Goal: Task Accomplishment & Management: Use online tool/utility

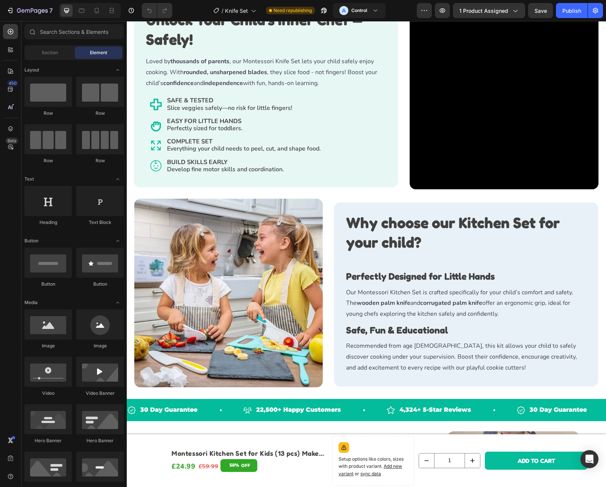
scroll to position [626, 0]
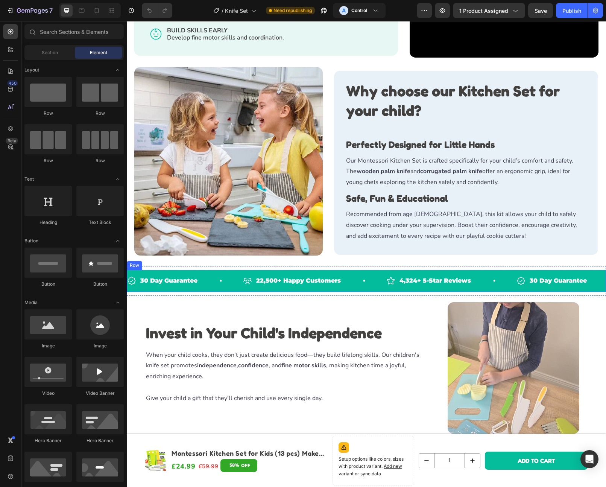
click at [371, 270] on div "30 Day Guarantee Item List 22,500+ Happy Customers Item List 4,324+ 5-Star Revi…" at bounding box center [366, 281] width 479 height 22
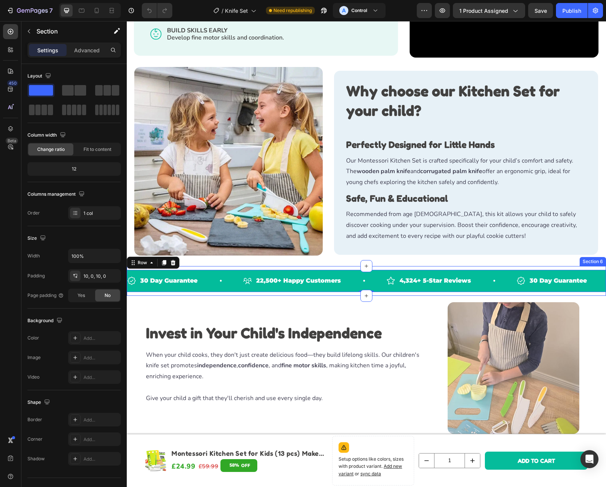
click at [373, 266] on div "30 Day Guarantee Item List 22,500+ Happy Customers Item List 4,324+ 5-Star Revi…" at bounding box center [366, 281] width 479 height 30
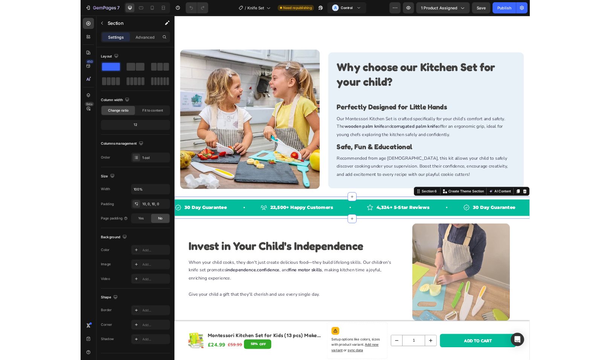
scroll to position [713, 0]
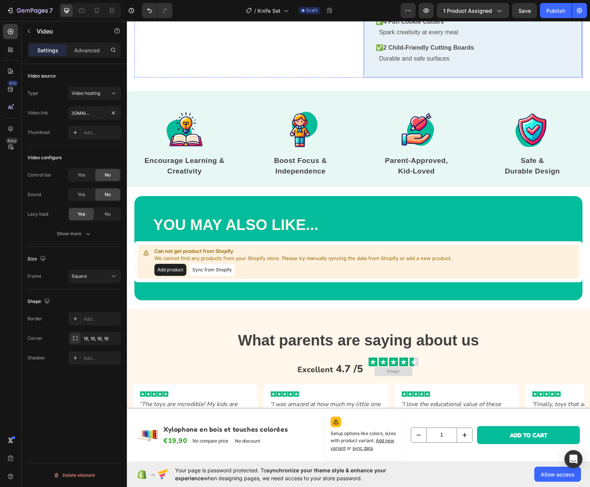
scroll to position [1696, 0]
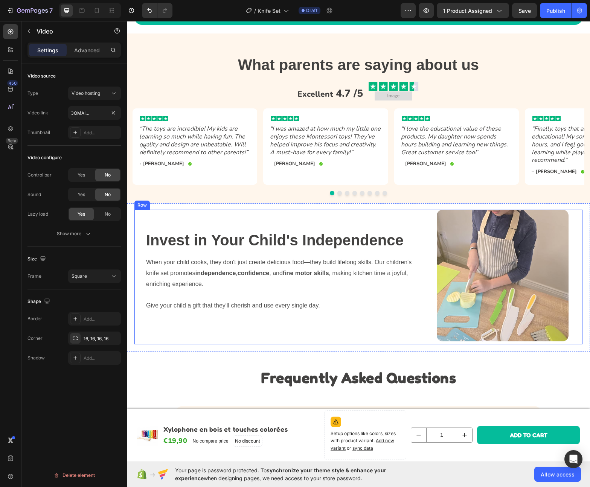
click at [386, 211] on div "Invest in Your Child's Independence Heading When your child cooks, they don't j…" at bounding box center [279, 277] width 291 height 135
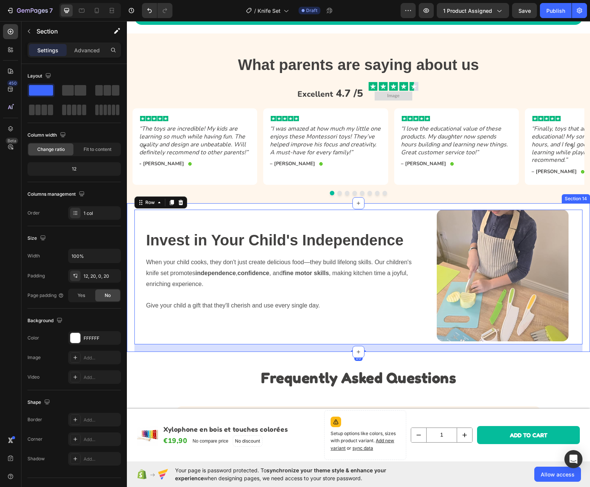
click at [384, 207] on div "Invest in Your Child's Independence Heading When your child cooks, they don't j…" at bounding box center [358, 277] width 463 height 149
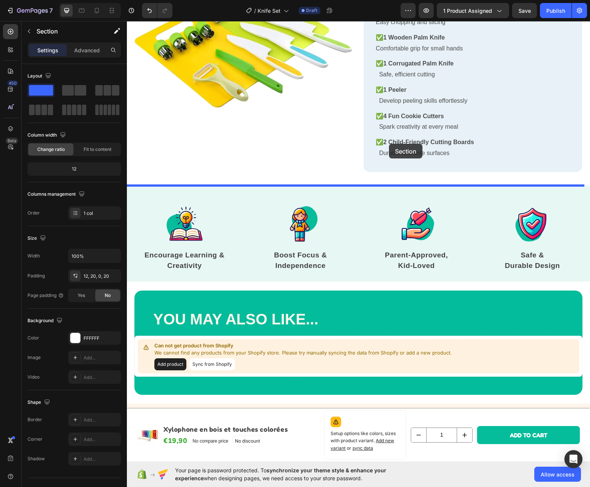
scroll to position [1287, 0]
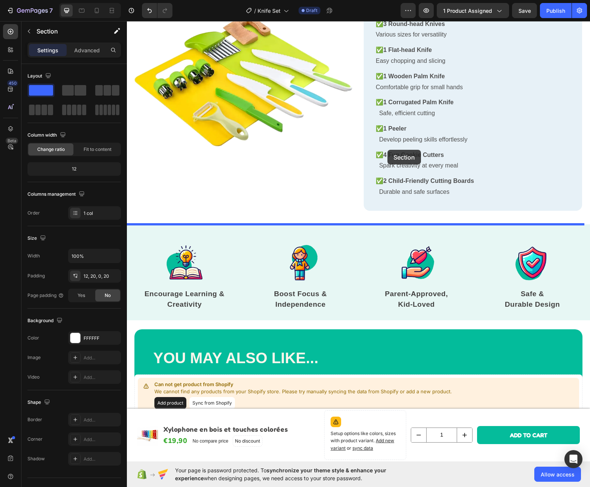
drag, startPoint x: 384, startPoint y: 207, endPoint x: 387, endPoint y: 150, distance: 56.9
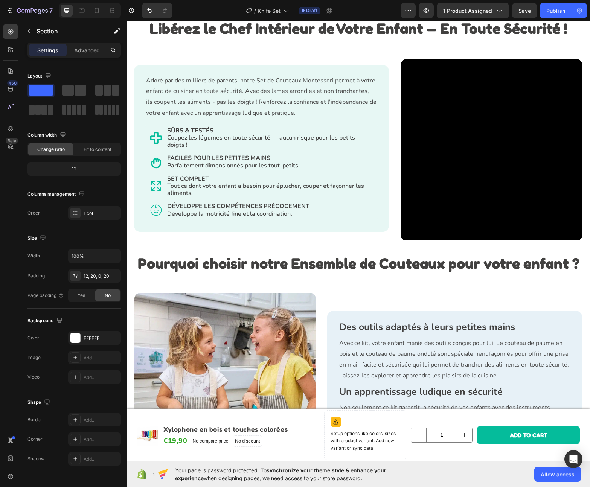
scroll to position [1049, 0]
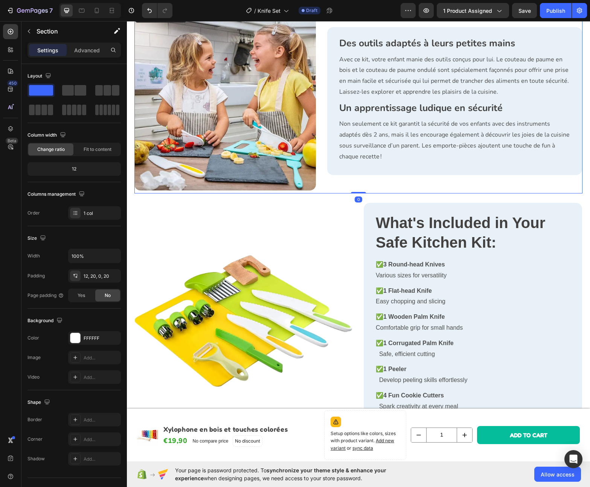
click at [341, 190] on div "Des outils adaptés à leurs petites mains Heading Avec ce kit, votre enfant mani…" at bounding box center [454, 101] width 255 height 184
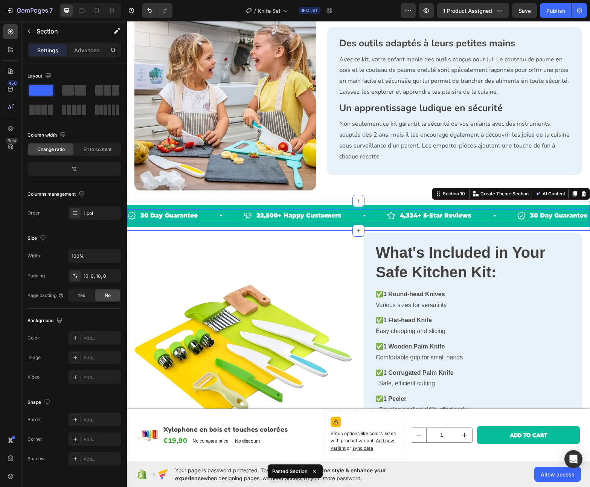
click at [170, 213] on p "30 Day Guarantee" at bounding box center [168, 215] width 57 height 11
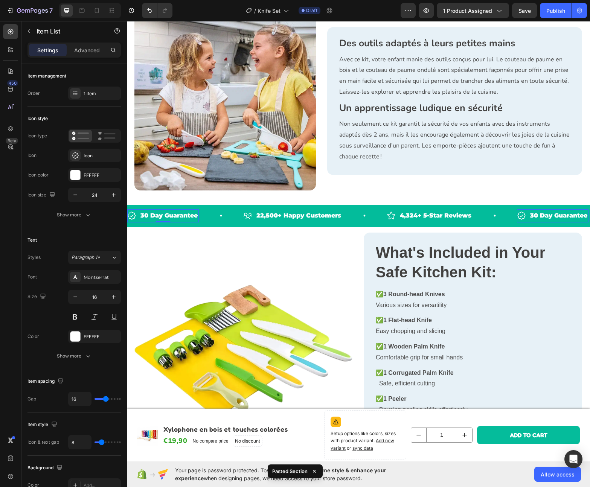
click at [170, 213] on p "30 Day Guarantee" at bounding box center [168, 215] width 57 height 11
click at [290, 215] on p "22,500+ Happy Customers" at bounding box center [296, 215] width 85 height 11
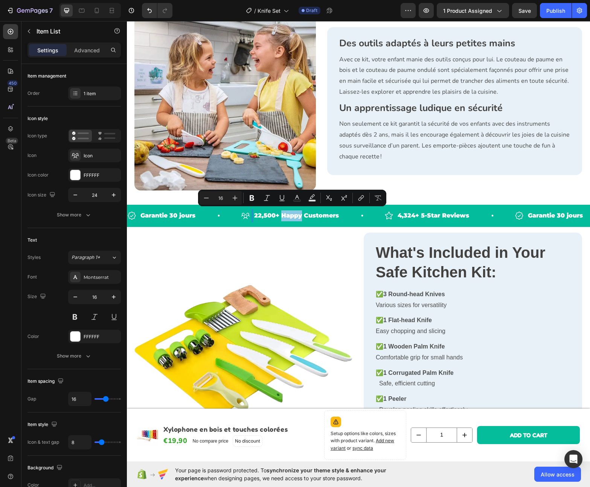
click at [285, 217] on p "22,500+ Happy Customers" at bounding box center [296, 215] width 85 height 11
drag, startPoint x: 281, startPoint y: 214, endPoint x: 350, endPoint y: 217, distance: 69.3
click at [350, 217] on div "22,500+ Happy Customers Item List 0" at bounding box center [312, 215] width 143 height 13
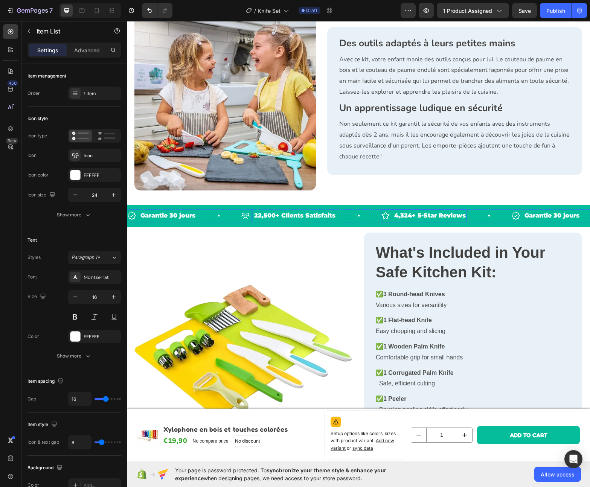
click at [448, 210] on p "4,324+ 5-Star Reviews" at bounding box center [429, 215] width 71 height 11
click at [437, 213] on p "4,324+ 5-Star Reviews" at bounding box center [429, 215] width 71 height 11
click at [418, 213] on p "4,324+ 5-Star Reviews" at bounding box center [429, 215] width 71 height 11
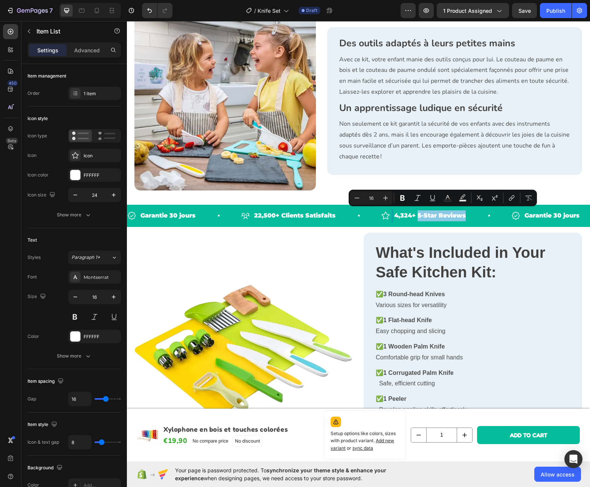
drag, startPoint x: 419, startPoint y: 214, endPoint x: 467, endPoint y: 216, distance: 48.6
click at [467, 216] on div "4,324+ 5-Star Reviews" at bounding box center [430, 215] width 74 height 13
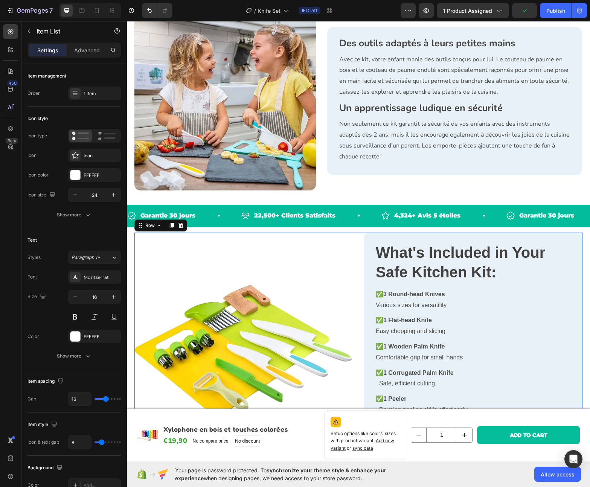
click at [296, 237] on div "Image Row" at bounding box center [243, 357] width 218 height 248
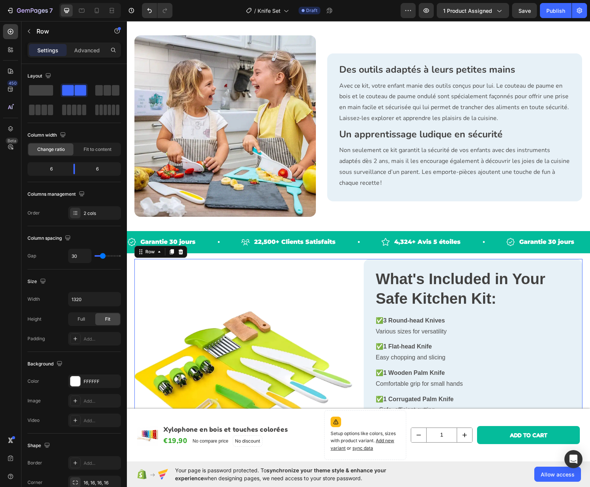
scroll to position [984, 0]
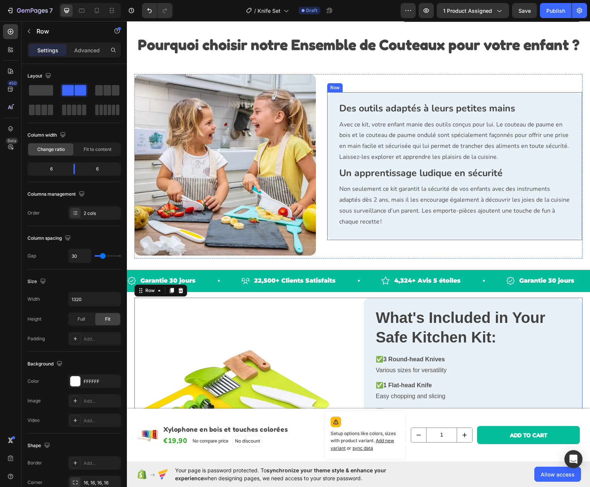
click at [395, 203] on p "Non seulement ce kit garantit la sécurité de vos enfants avec des instruments a…" at bounding box center [454, 205] width 231 height 43
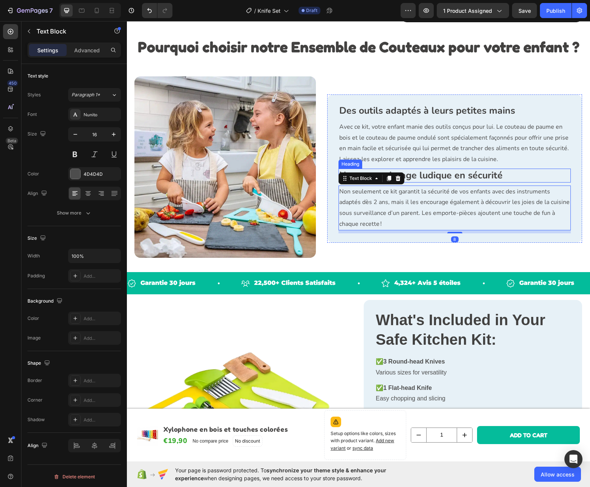
click at [412, 172] on strong "Un apprentissage ludique en sécurité" at bounding box center [420, 175] width 163 height 13
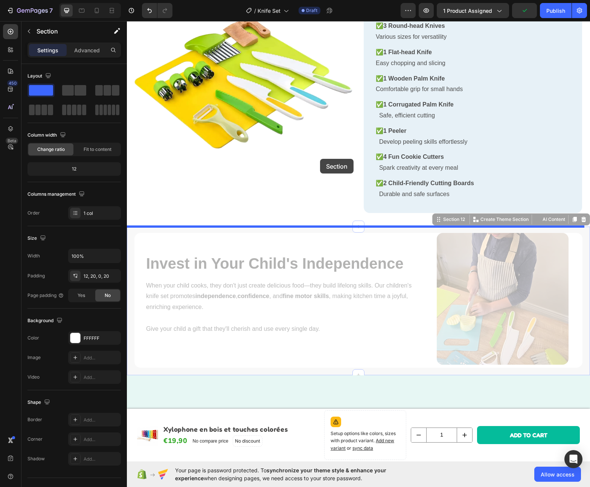
scroll to position [1146, 0]
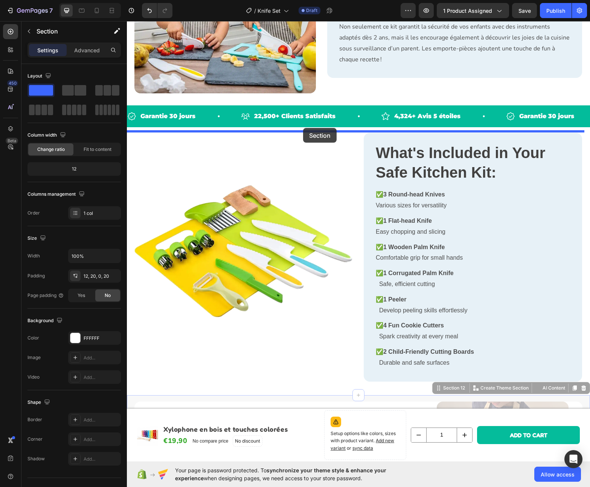
drag, startPoint x: 315, startPoint y: 229, endPoint x: 303, endPoint y: 128, distance: 101.9
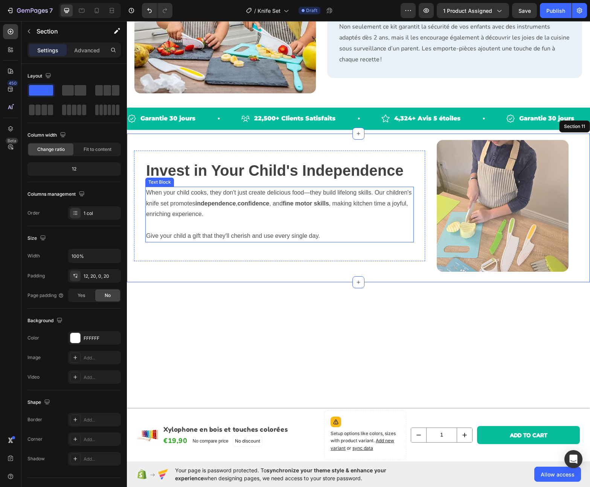
scroll to position [909, 0]
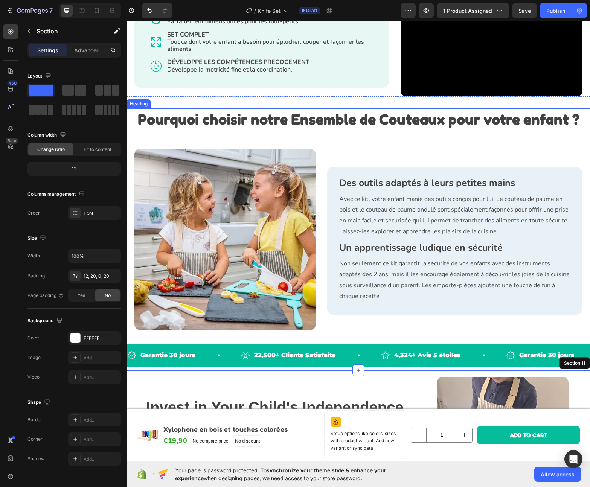
click at [333, 119] on strong "Pourquoi choisir notre Ensemble de Couteaux pour votre enfant ?" at bounding box center [358, 119] width 441 height 18
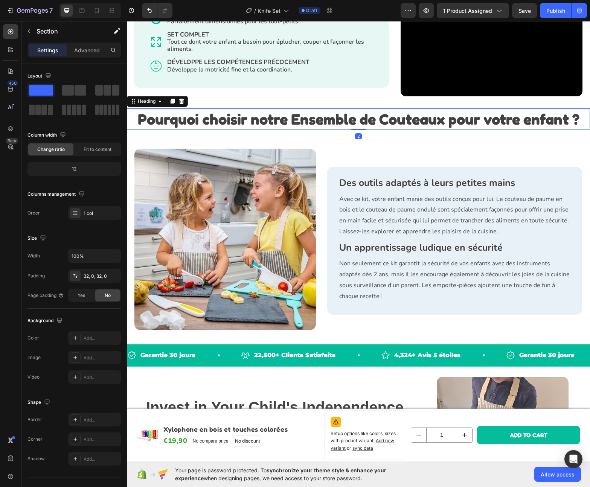
click at [331, 105] on div "Pourquoi choisir notre Ensemble de Couteaux pour votre enfant ? Heading 2 Secti…" at bounding box center [358, 119] width 463 height 46
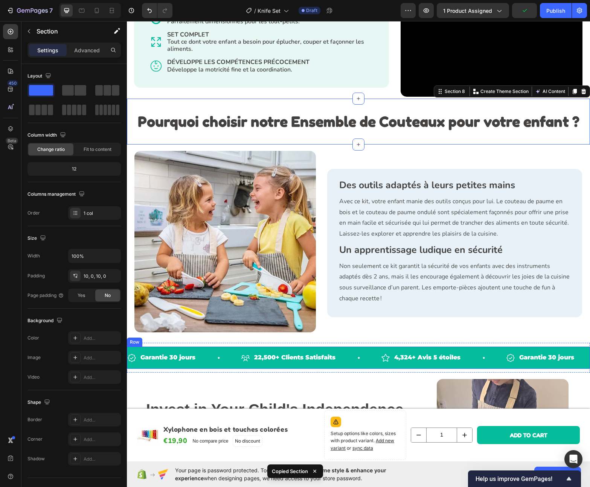
click at [349, 364] on div "Garantie 30 jours Item List 22,500+ Clients Satisfaits Item List 4,324+ Avis 5 …" at bounding box center [358, 358] width 463 height 30
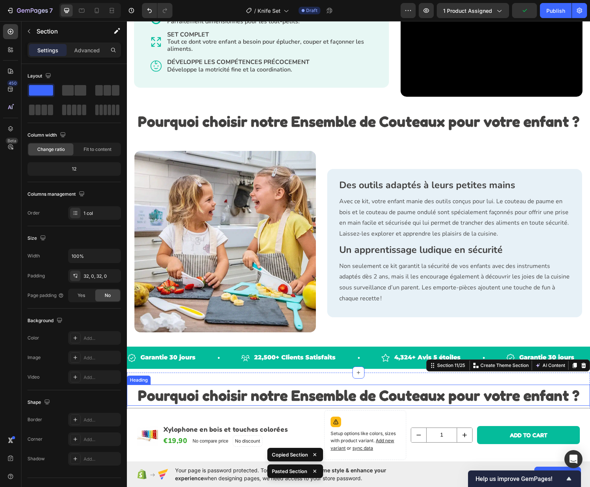
click at [320, 395] on strong "Pourquoi choisir notre Ensemble de Couteaux pour votre enfant ?" at bounding box center [358, 395] width 441 height 18
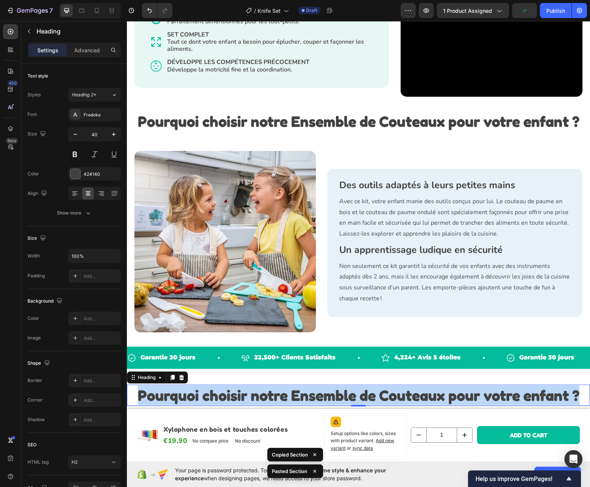
click at [320, 395] on strong "Pourquoi choisir notre Ensemble de Couteaux pour votre enfant ?" at bounding box center [358, 395] width 441 height 18
click at [306, 395] on strong "Pourquoi choisir notre Ensemble de Couteaux pour votre enfant ?" at bounding box center [358, 395] width 441 height 18
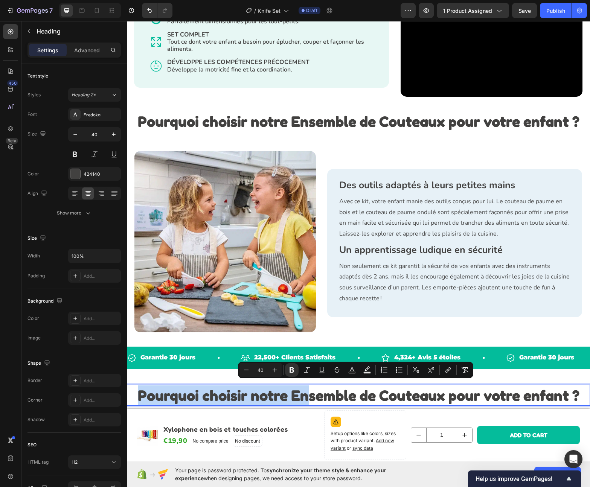
click at [306, 395] on strong "Pourquoi choisir notre Ensemble de Couteaux pour votre enfant ?" at bounding box center [358, 395] width 441 height 18
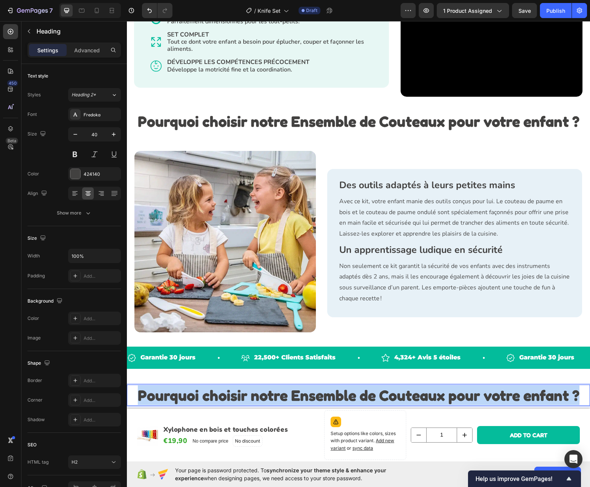
click at [306, 395] on strong "Pourquoi choisir notre Ensemble de Couteaux pour votre enfant ?" at bounding box center [358, 395] width 441 height 18
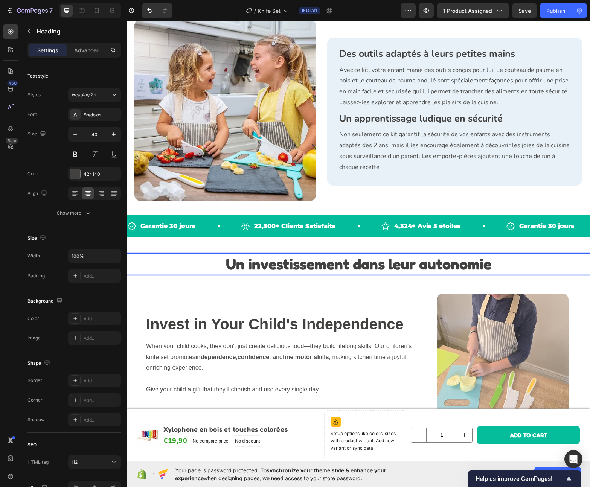
scroll to position [1077, 0]
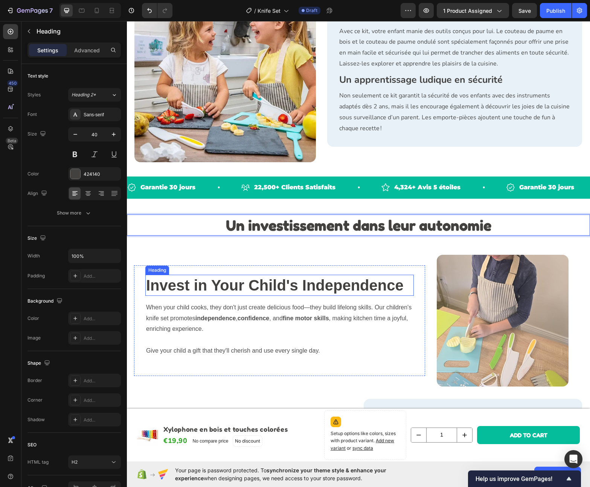
click at [292, 281] on strong "Invest in Your Child's Independence" at bounding box center [274, 285] width 257 height 17
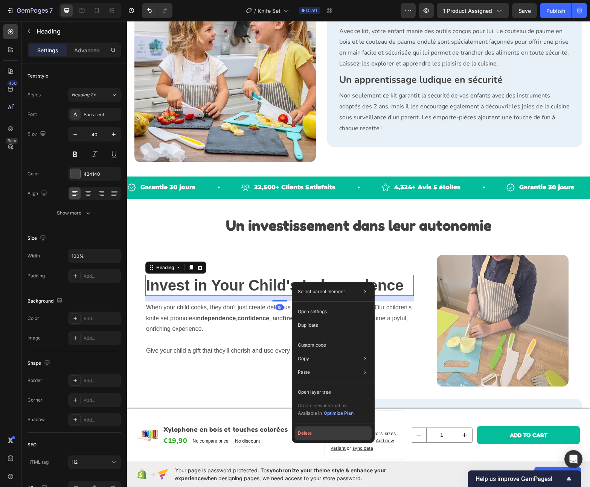
click at [305, 430] on button "Delete" at bounding box center [333, 433] width 77 height 14
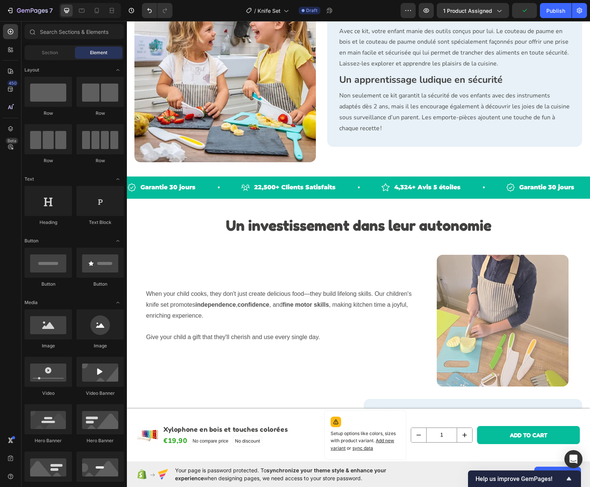
click at [163, 291] on p "When your child cooks, they don't just create delicious food—they build lifelon…" at bounding box center [279, 305] width 267 height 32
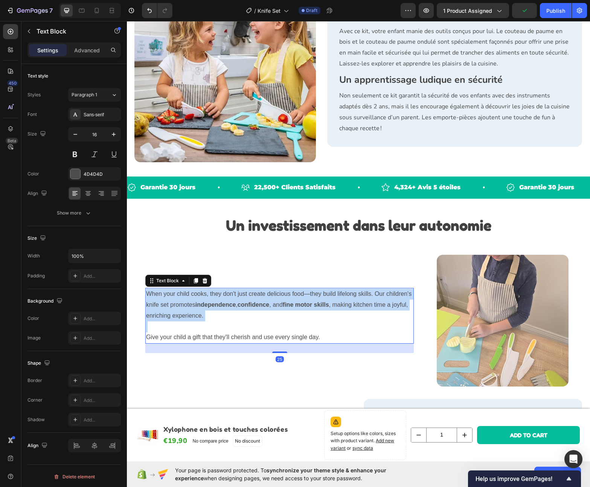
click at [163, 291] on p "When your child cooks, they don't just create delicious food—they build lifelon…" at bounding box center [279, 305] width 267 height 32
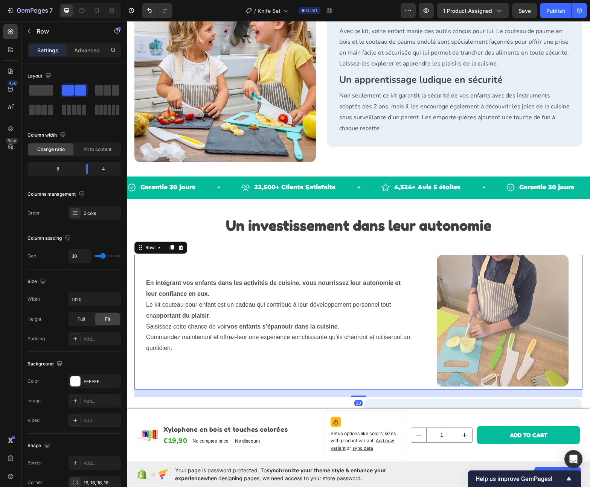
click at [198, 261] on div "En intégrant vos enfants dans les activités de cuisine, vous nourrissez leur au…" at bounding box center [279, 322] width 291 height 135
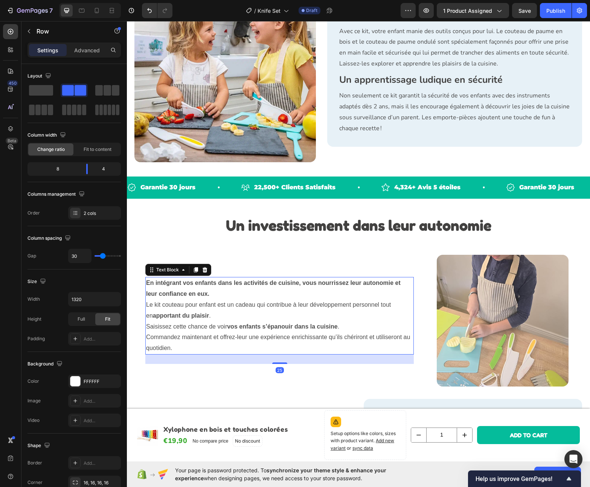
click at [205, 293] on strong "En intégrant vos enfants dans les activités de cuisine, vous nourrissez leur au…" at bounding box center [273, 288] width 254 height 17
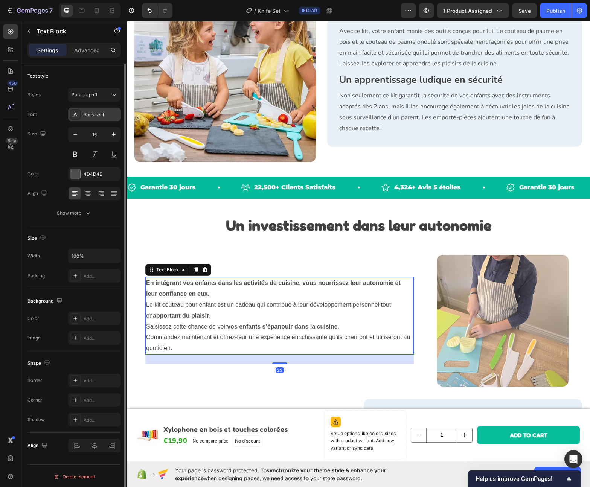
click at [99, 119] on div "Sans-serif" at bounding box center [94, 115] width 53 height 14
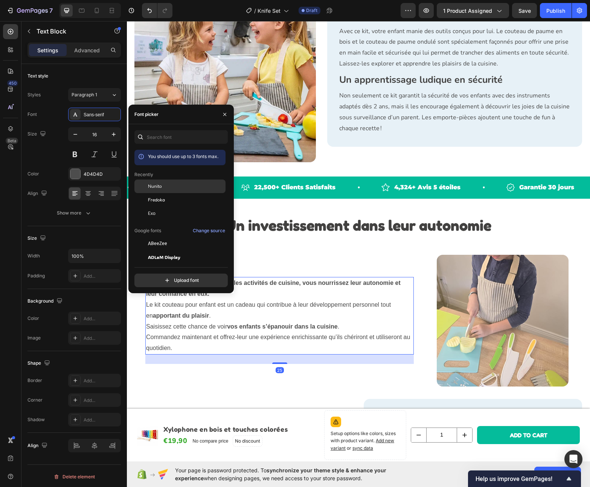
click at [171, 188] on div "Nunito" at bounding box center [186, 186] width 76 height 7
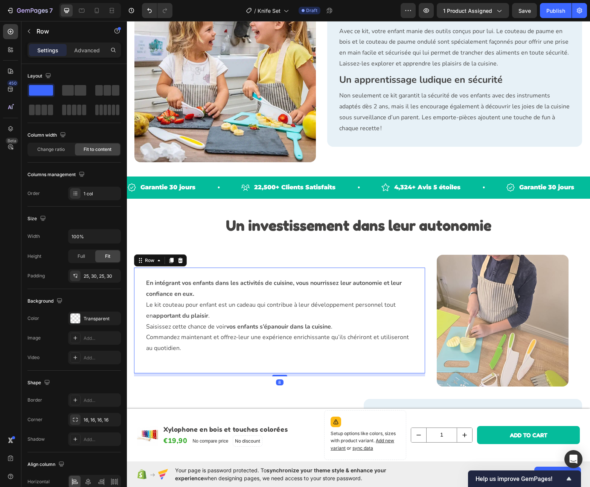
click at [305, 269] on div "En intégrant vos enfants dans les activités de cuisine, vous nourrissez leur au…" at bounding box center [279, 321] width 291 height 106
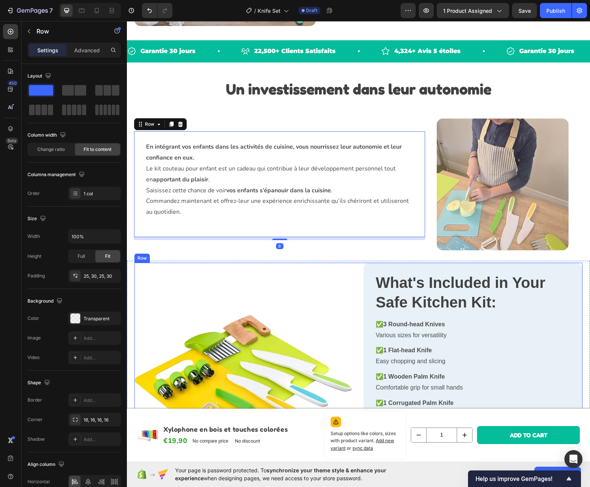
scroll to position [1254, 0]
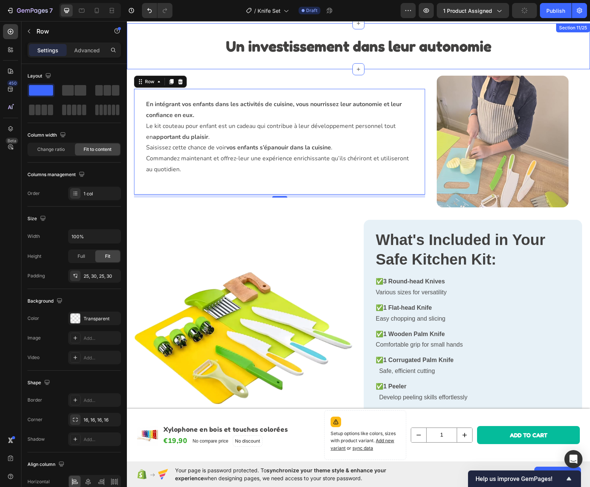
click at [165, 31] on div "⁠⁠⁠⁠⁠⁠⁠ Un investissement dans leur autonomie Heading Section 11/25" at bounding box center [358, 46] width 463 height 46
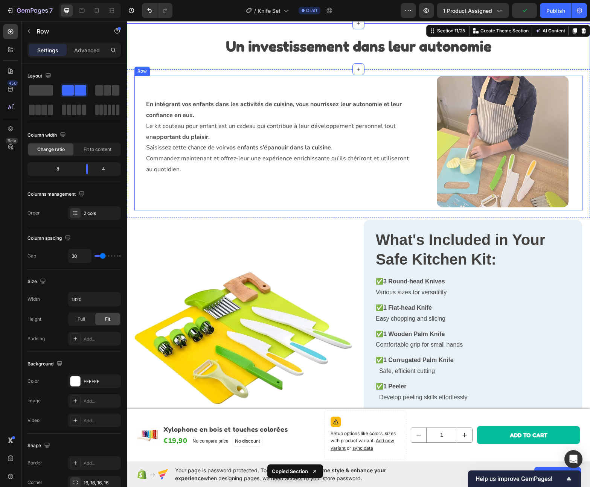
click at [311, 198] on div "En intégrant vos enfants dans les activités de cuisine, vous nourrissez leur au…" at bounding box center [279, 143] width 291 height 135
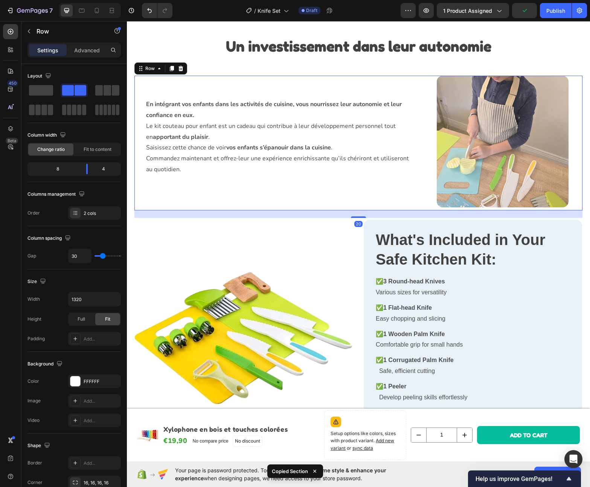
click at [307, 211] on div "20" at bounding box center [358, 214] width 448 height 8
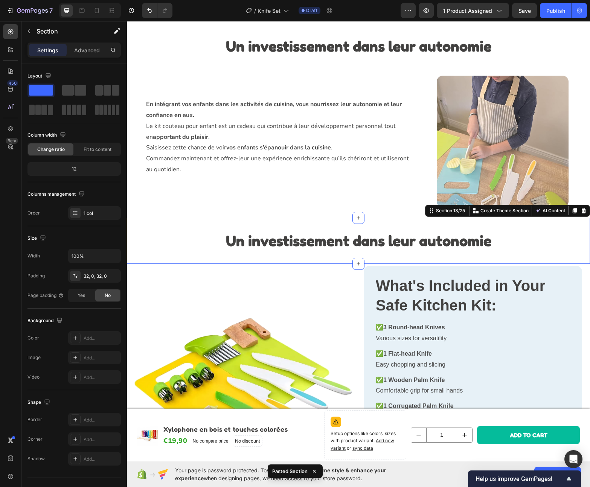
click at [303, 246] on strong "Un investissement dans leur autonomie" at bounding box center [358, 240] width 265 height 18
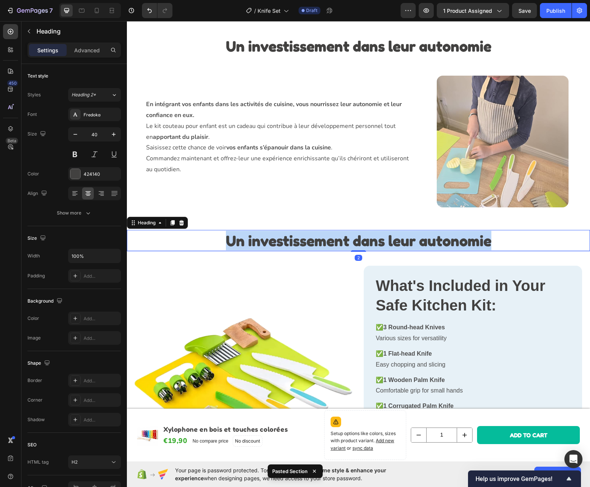
click at [303, 246] on strong "Un investissement dans leur autonomie" at bounding box center [358, 240] width 265 height 18
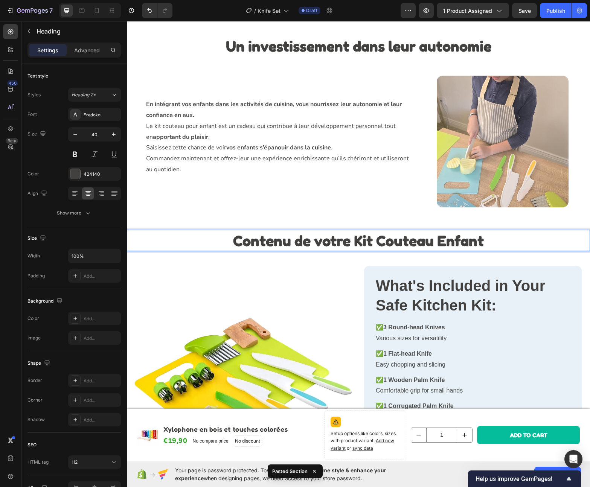
scroll to position [1289, 0]
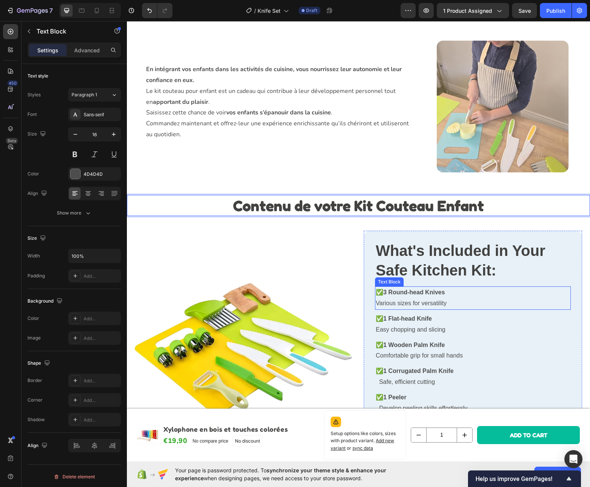
click at [379, 303] on p "✅ 3 Round-head Knives Various sizes for versatility" at bounding box center [473, 298] width 194 height 22
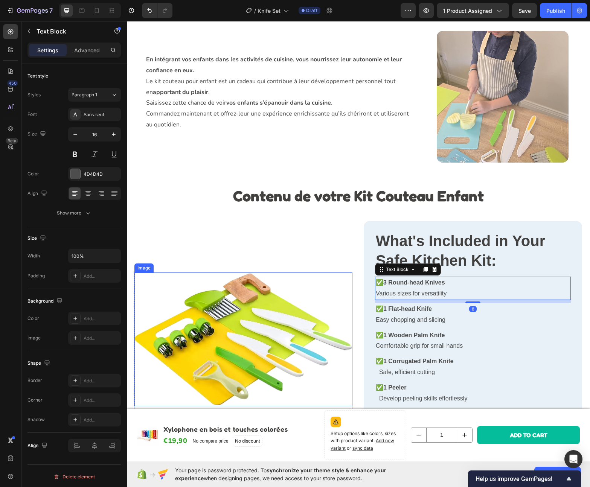
scroll to position [1303, 0]
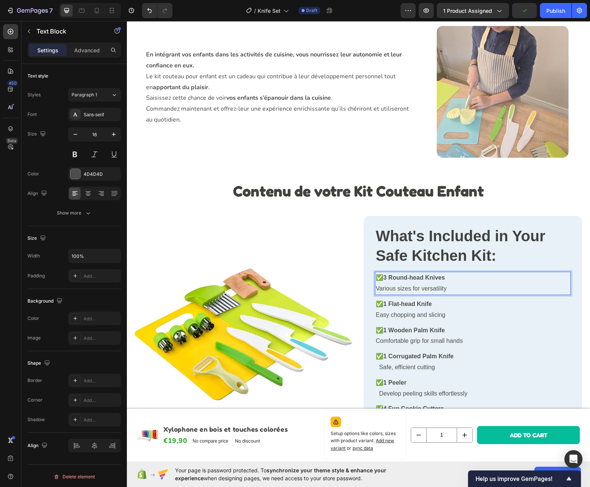
click at [424, 283] on p "✅ 3 Round-head Knives Various sizes for versatility" at bounding box center [473, 283] width 194 height 22
click at [439, 280] on strong "3 Round-head Knives" at bounding box center [414, 277] width 62 height 6
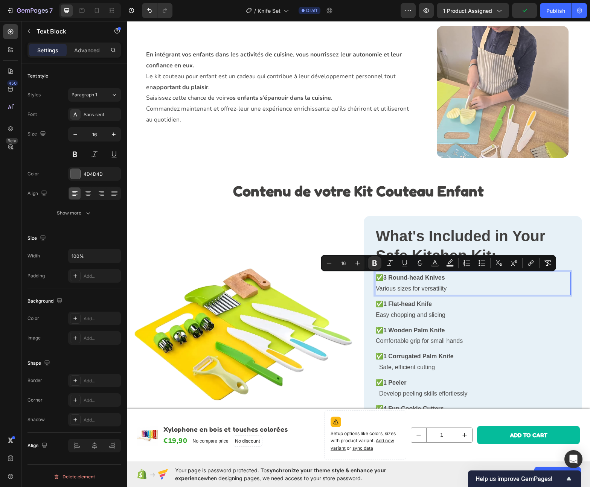
click at [446, 280] on p "✅ 3 Round-head Knives Various sizes for versatility" at bounding box center [473, 283] width 194 height 22
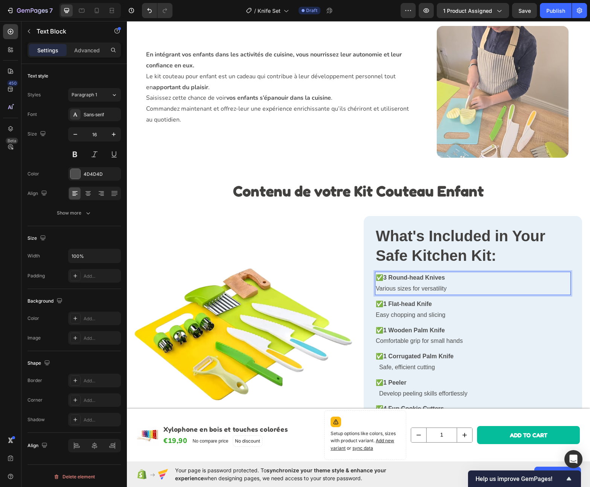
drag, startPoint x: 449, startPoint y: 287, endPoint x: 383, endPoint y: 278, distance: 66.0
click at [383, 278] on p "✅ 3 Round-head Knives Various sizes for versatility" at bounding box center [473, 283] width 194 height 22
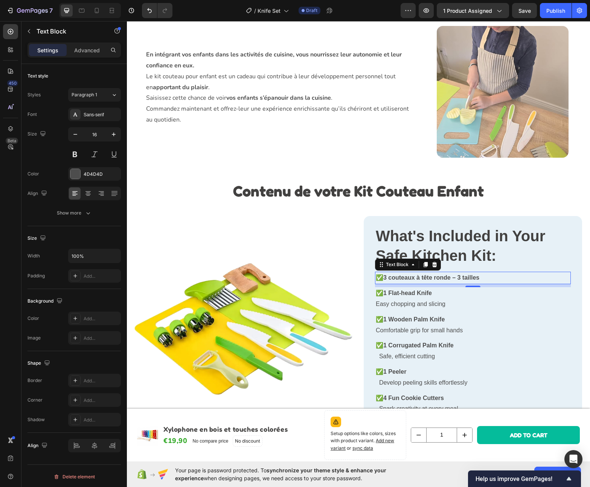
click at [422, 303] on p "✅ 1 Flat-head Knife Easy chopping and slicing" at bounding box center [473, 299] width 194 height 22
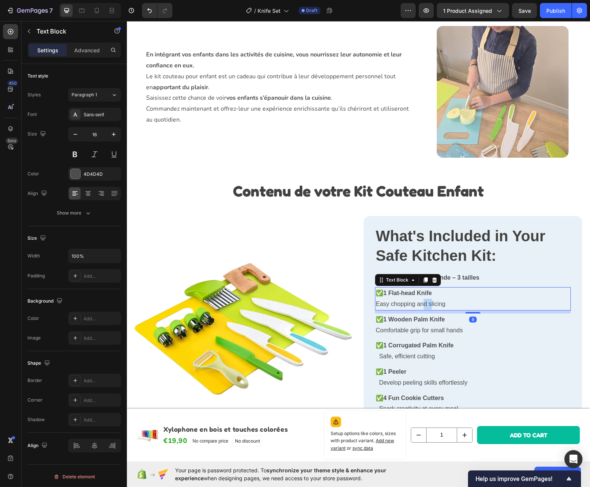
click at [422, 303] on p "✅ 1 Flat-head Knife Easy chopping and slicing" at bounding box center [473, 299] width 194 height 22
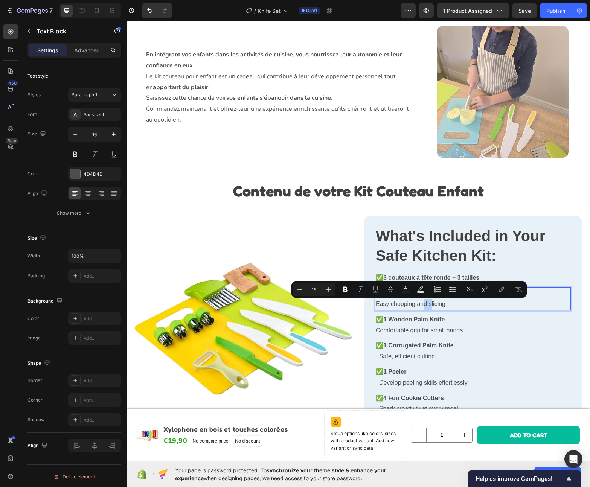
click at [450, 303] on p "✅ 1 Flat-head Knife Easy chopping and slicing" at bounding box center [473, 299] width 194 height 22
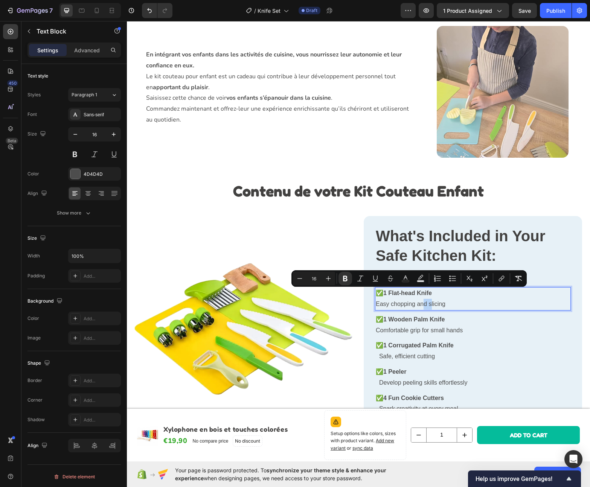
drag, startPoint x: 458, startPoint y: 306, endPoint x: 383, endPoint y: 292, distance: 76.5
click at [383, 292] on p "✅ 1 Flat-head Knife Easy chopping and slicing" at bounding box center [473, 299] width 194 height 22
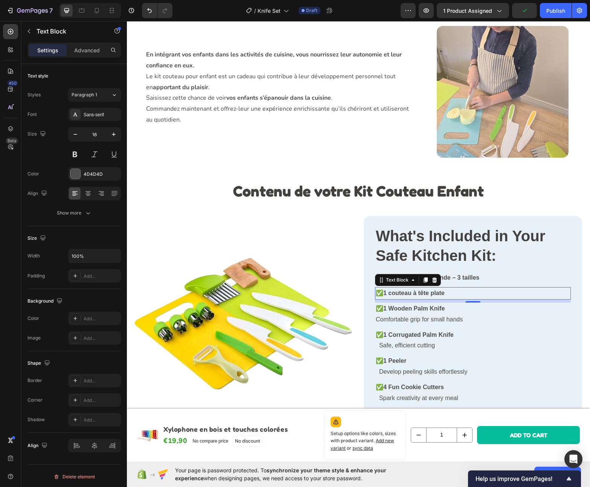
click at [440, 309] on strong "1 Wooden Palm Knife" at bounding box center [413, 308] width 61 height 6
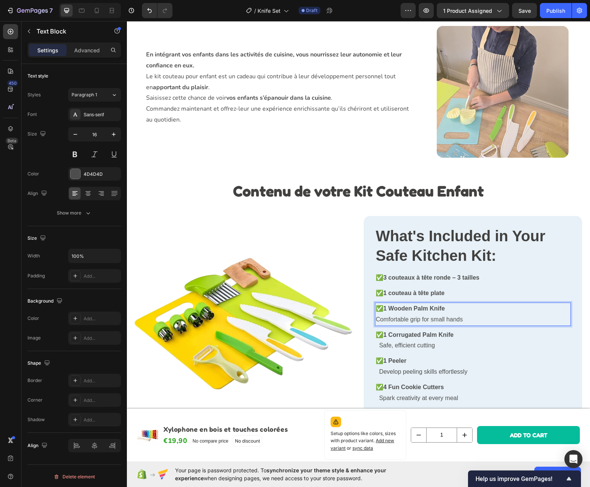
drag, startPoint x: 471, startPoint y: 317, endPoint x: 382, endPoint y: 306, distance: 89.5
click at [382, 306] on p "✅ 1 Wooden Palm Knife Comfortable grip for small hands" at bounding box center [473, 314] width 194 height 22
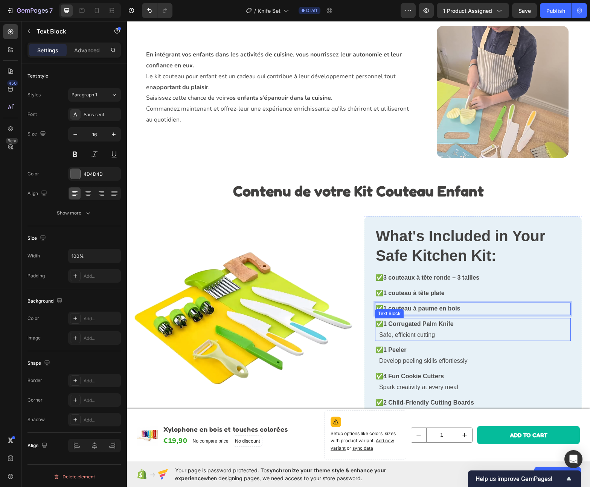
click at [453, 333] on p "Safe, efficient cutting" at bounding box center [473, 335] width 194 height 11
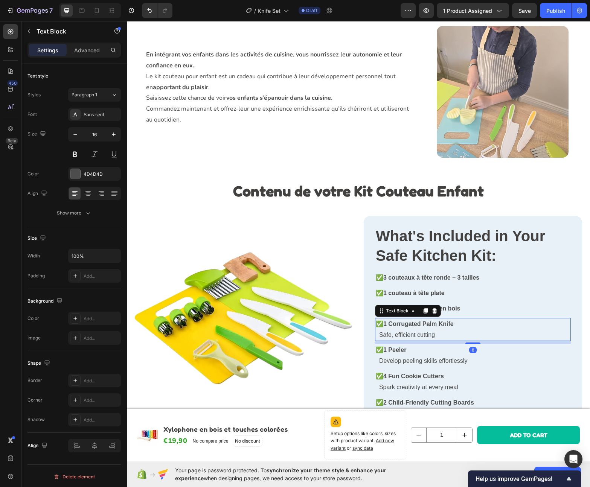
click at [453, 333] on p "Safe, efficient cutting" at bounding box center [473, 335] width 194 height 11
drag, startPoint x: 430, startPoint y: 332, endPoint x: 380, endPoint y: 322, distance: 50.7
click at [380, 322] on div "✅ 1 Corrugated Palm Knife Safe, efficient cutting" at bounding box center [473, 329] width 196 height 23
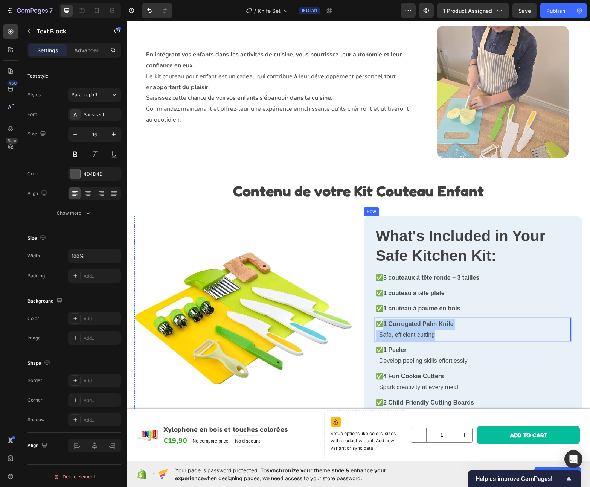
drag, startPoint x: 385, startPoint y: 324, endPoint x: 458, endPoint y: 342, distance: 75.3
click at [458, 342] on div "What's Included in Your Safe Kitchen Kit: Heading ✅ 3 couteaux à tête ronde – 3…" at bounding box center [473, 323] width 196 height 197
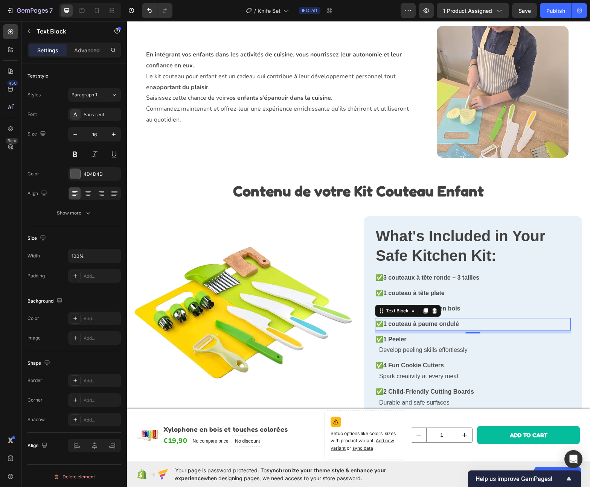
click at [461, 345] on p "✅ 1 Peeler Develop peeling skills effortlessly" at bounding box center [473, 345] width 194 height 22
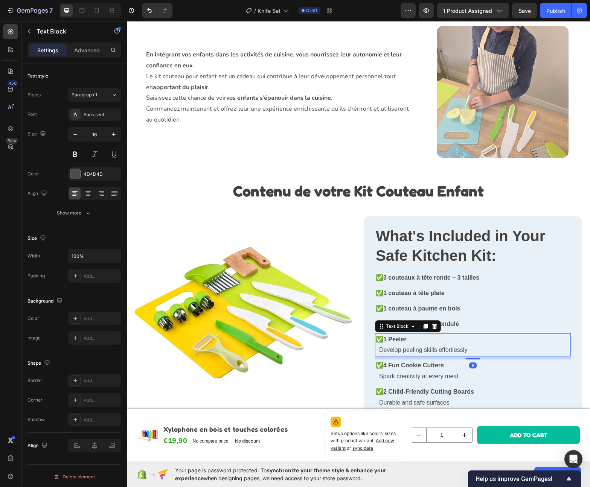
click at [461, 345] on p "✅ 1 Peeler Develop peeling skills effortlessly" at bounding box center [473, 345] width 194 height 22
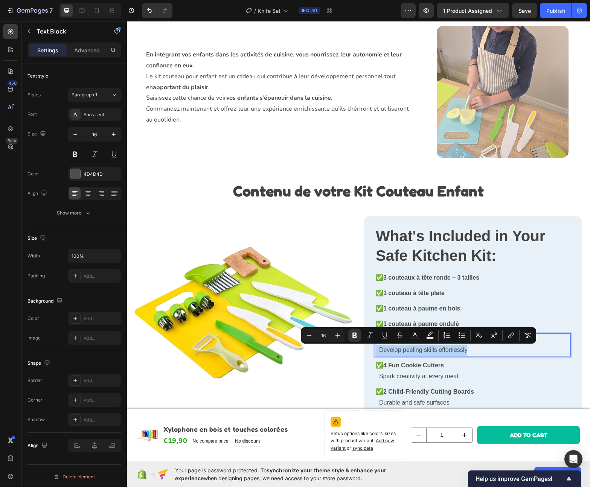
click at [460, 346] on p "✅ 1 Peeler Develop peeling skills effortlessly" at bounding box center [473, 345] width 194 height 22
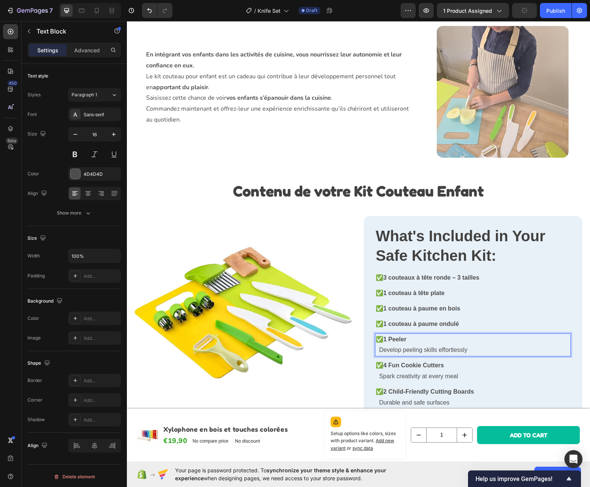
click at [477, 348] on p "✅ 1 Peeler Develop peeling skills effortlessly" at bounding box center [473, 345] width 194 height 22
drag, startPoint x: 476, startPoint y: 350, endPoint x: 383, endPoint y: 341, distance: 93.1
click at [383, 341] on p "✅ 1 Peeler Develop peeling skills effortlessly" at bounding box center [473, 345] width 194 height 22
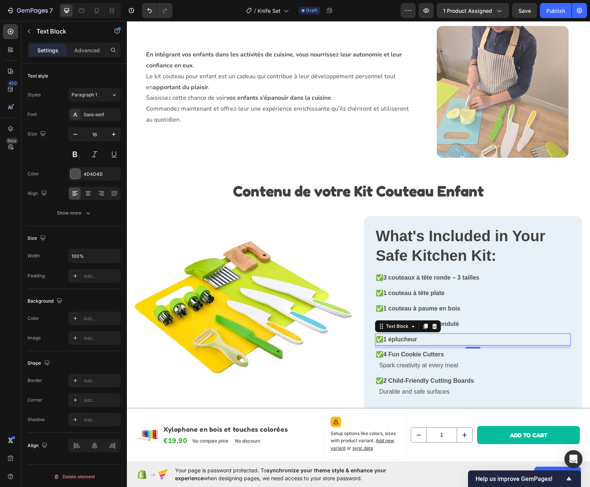
click at [458, 363] on p "✅ 4 Fun Cookie Cutters Spark creativity at every meal" at bounding box center [473, 360] width 194 height 22
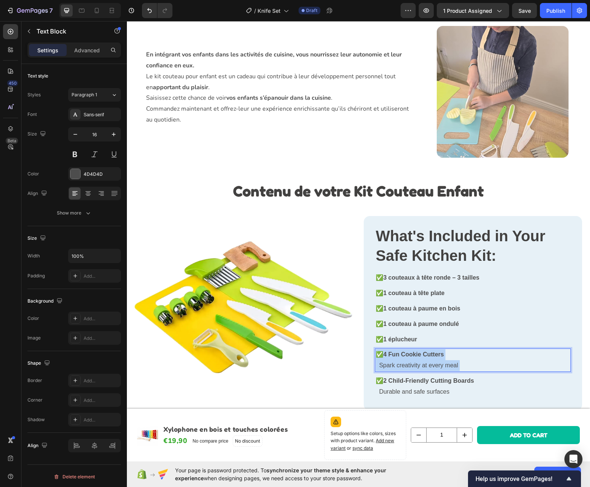
drag, startPoint x: 461, startPoint y: 364, endPoint x: 380, endPoint y: 350, distance: 81.3
click at [380, 350] on p "✅ 4 Fun Cookie Cutters Spark creativity at every meal" at bounding box center [473, 360] width 194 height 22
drag, startPoint x: 383, startPoint y: 353, endPoint x: 507, endPoint y: 369, distance: 125.3
click at [507, 369] on p "✅ 4 Fun Cookie Cutters Spark creativity at every meal" at bounding box center [473, 360] width 194 height 22
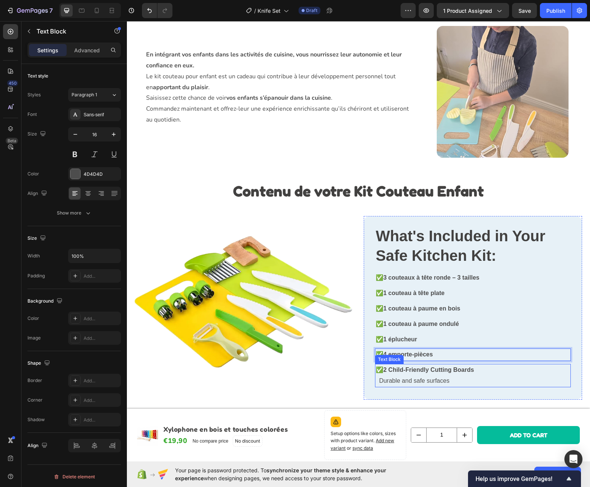
click at [443, 369] on strong "2 Child-Friendly Cutting Boards" at bounding box center [428, 369] width 91 height 6
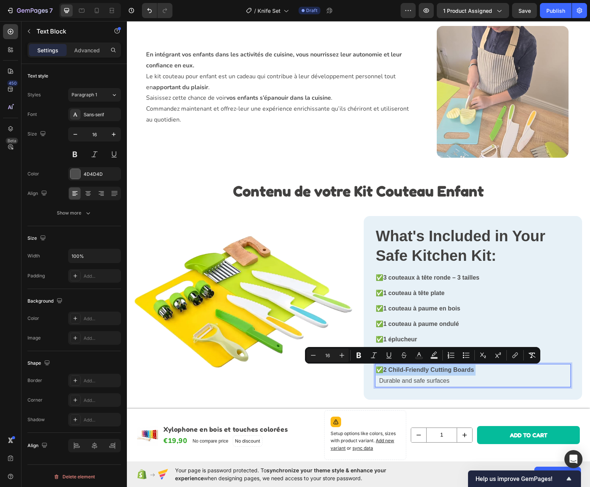
click at [447, 373] on strong "2 Child-Friendly Cutting Boards" at bounding box center [428, 369] width 91 height 6
drag, startPoint x: 450, startPoint y: 380, endPoint x: 386, endPoint y: 368, distance: 65.2
click at [383, 368] on p "✅ 2 Child-Friendly Cutting Boards Durable and safe surfaces" at bounding box center [473, 376] width 194 height 22
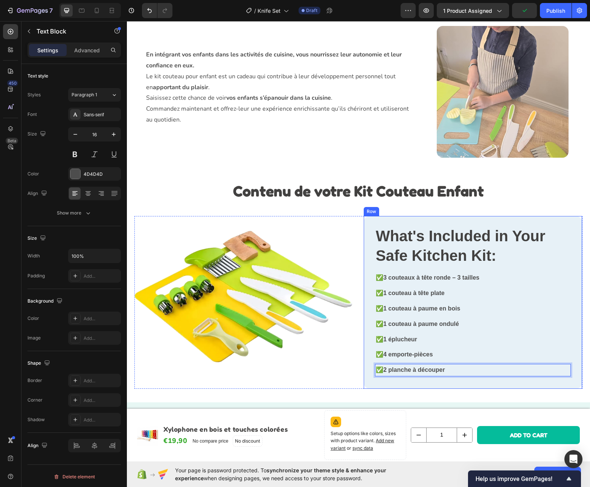
click at [463, 382] on div "What's Included in Your Safe Kitchen Kit: Heading ✅ 3 couteaux à tête ronde – 3…" at bounding box center [472, 302] width 218 height 173
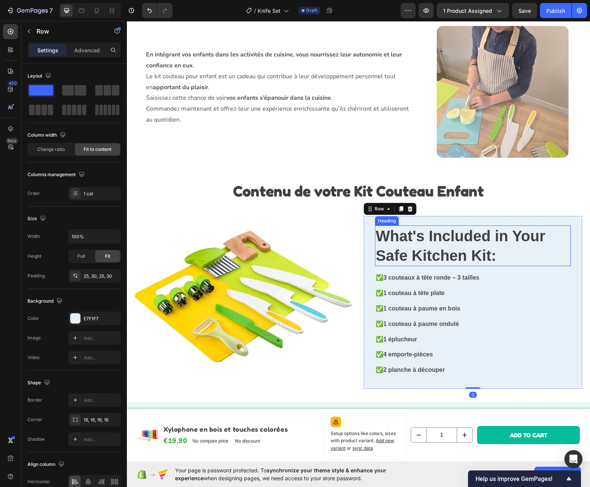
click at [470, 250] on strong "What's Included in Your Safe Kitchen Kit:" at bounding box center [460, 246] width 169 height 36
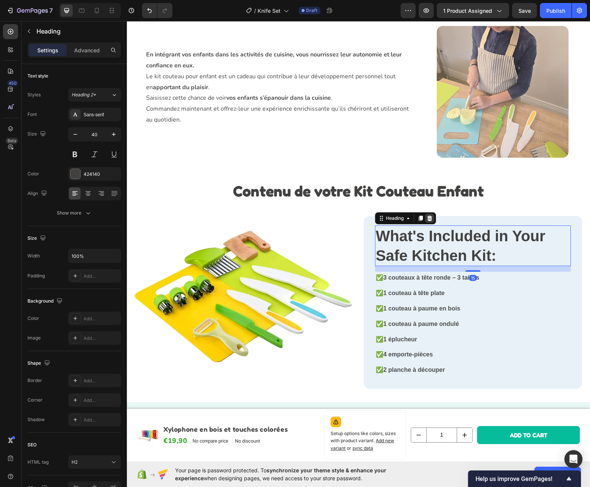
click at [427, 218] on icon at bounding box center [429, 218] width 5 height 5
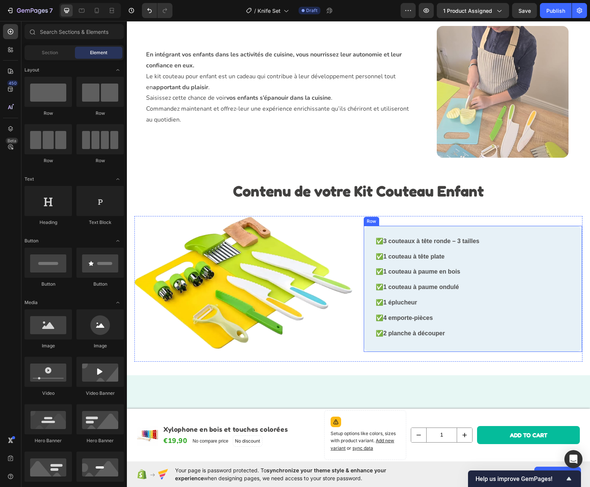
scroll to position [1525, 0]
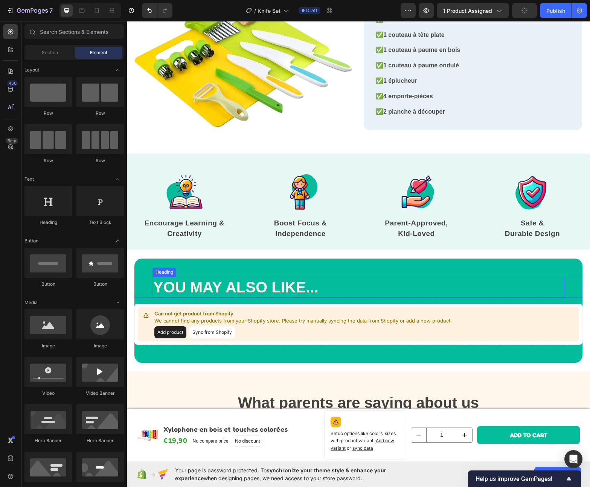
click at [254, 284] on h2 "YOU MAY ALSO LIKE..." at bounding box center [358, 287] width 412 height 21
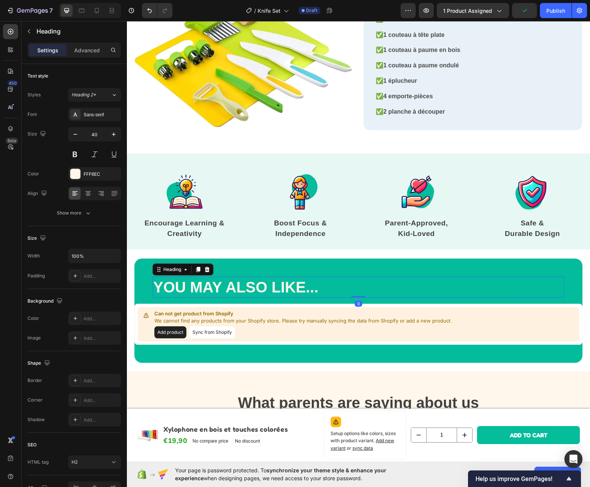
click at [254, 284] on h2 "YOU MAY ALSO LIKE..." at bounding box center [358, 287] width 412 height 21
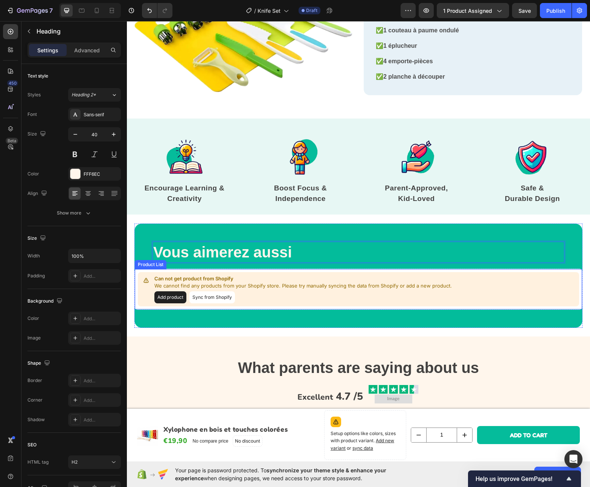
click at [170, 297] on button "Add product" at bounding box center [170, 297] width 32 height 12
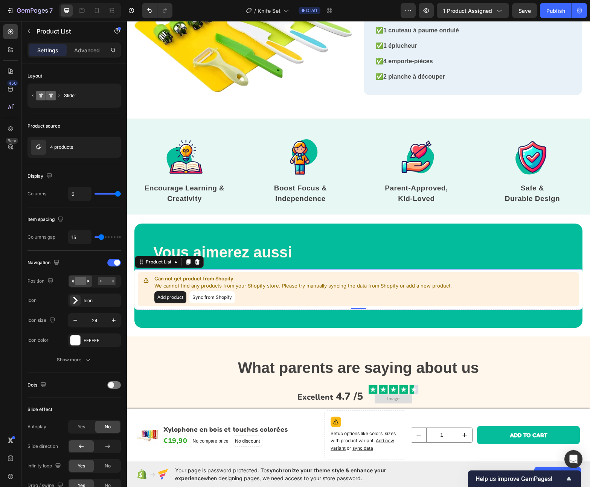
click at [211, 298] on button "Sync from Shopify" at bounding box center [212, 297] width 46 height 12
click at [69, 142] on div "4 products" at bounding box center [73, 147] width 93 height 21
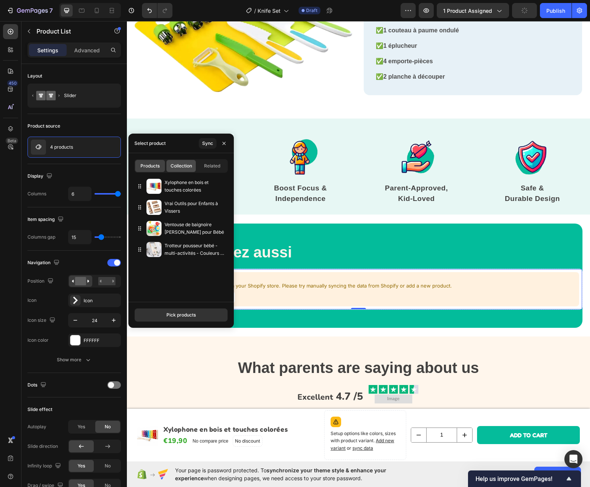
click at [186, 164] on span "Collection" at bounding box center [180, 166] width 21 height 7
type input "15"
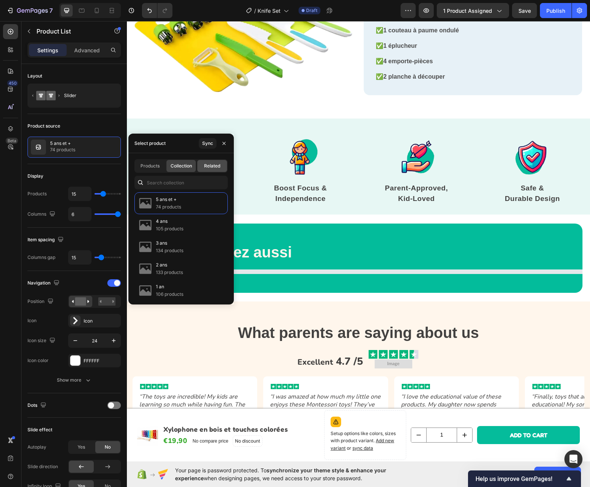
click at [204, 169] on div "Related" at bounding box center [212, 166] width 30 height 12
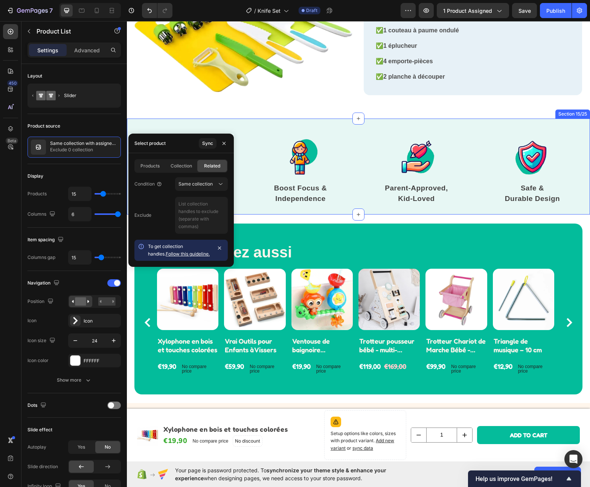
click at [246, 123] on div "Image Encourage Learning & Creativity Text block Image Boost Focus & Independen…" at bounding box center [358, 167] width 463 height 96
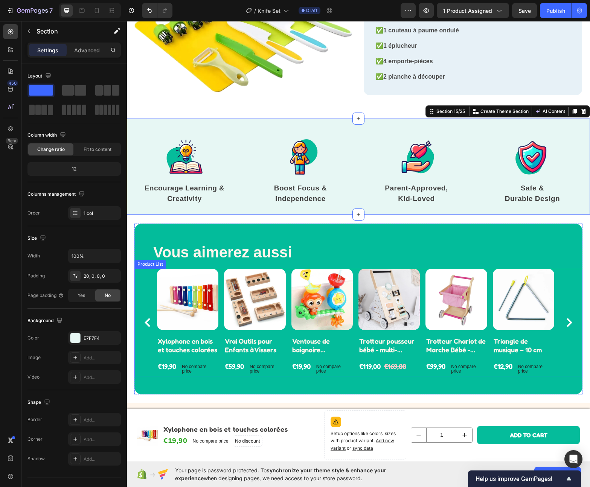
click at [288, 292] on div "Product Images Xylophone en bois et touches colorées Product Title €19,90 Produ…" at bounding box center [358, 323] width 403 height 108
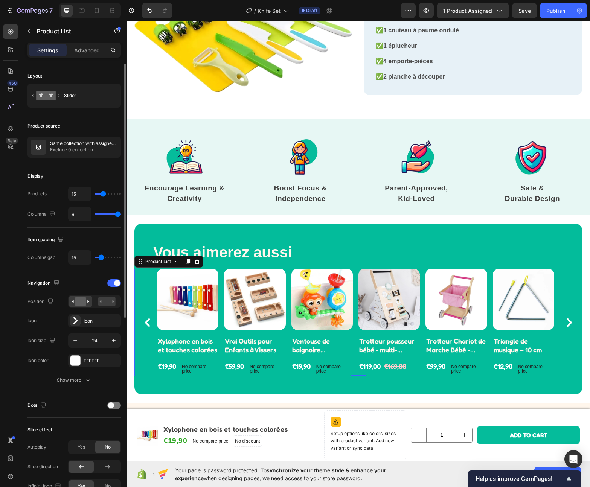
type input "14"
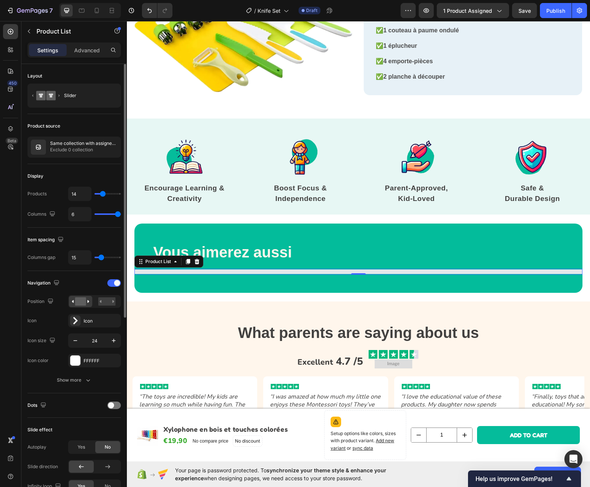
type input "13"
type input "12"
type input "11"
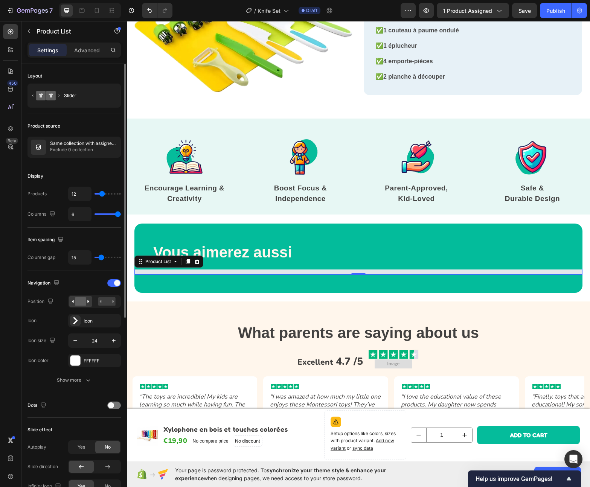
type input "11"
type input "10"
type input "9"
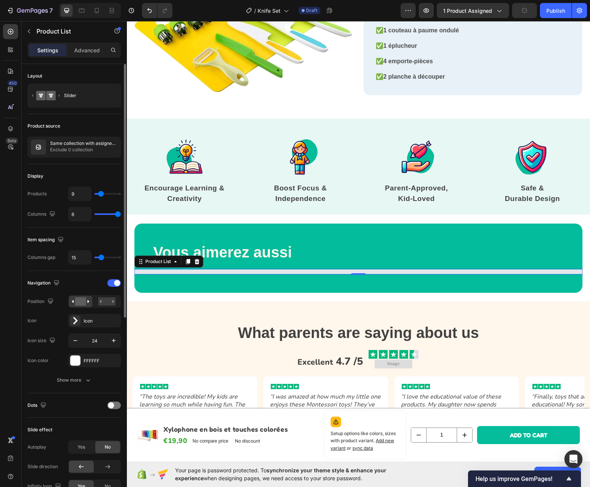
click at [100, 195] on input "range" at bounding box center [107, 194] width 26 height 2
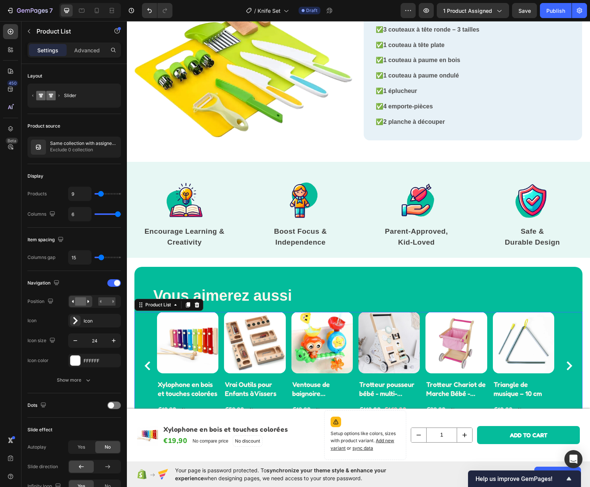
scroll to position [1476, 0]
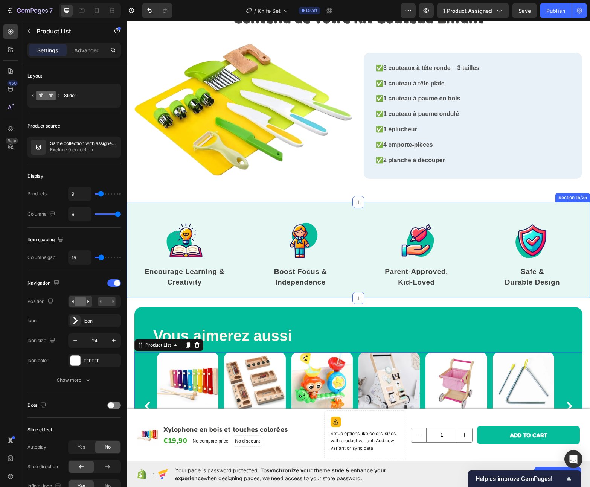
click at [334, 204] on div "Image Encourage Learning & Creativity Text block Image Boost Focus & Independen…" at bounding box center [358, 250] width 463 height 96
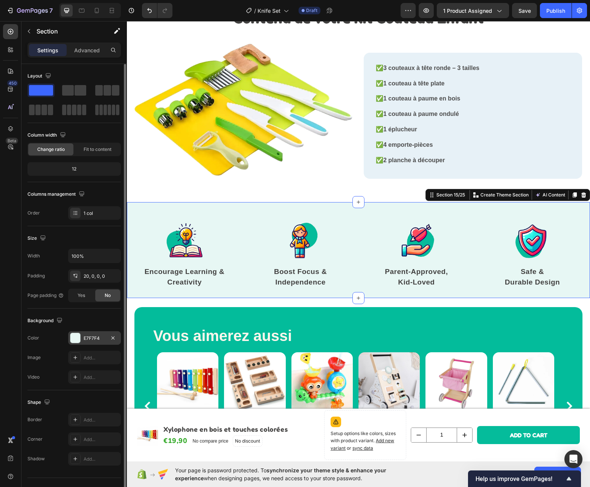
click at [94, 340] on div "E7F7F4" at bounding box center [95, 338] width 22 height 7
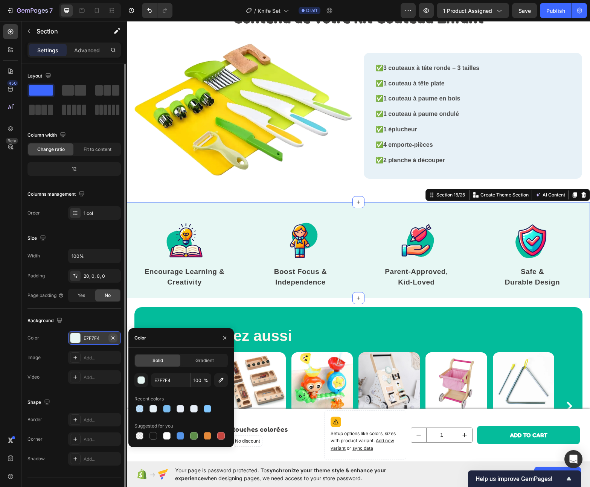
click at [113, 335] on icon "button" at bounding box center [113, 338] width 6 height 6
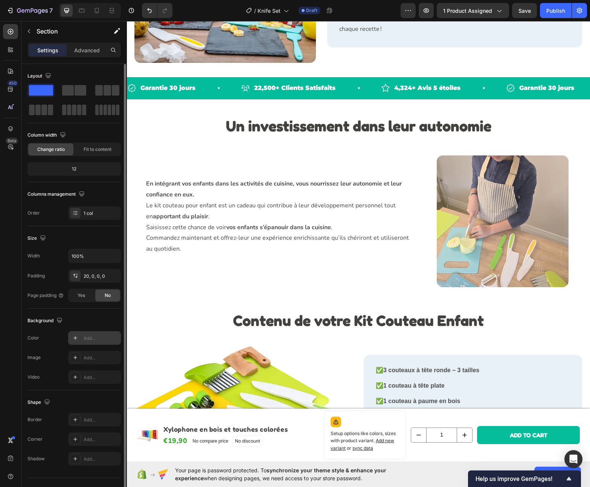
scroll to position [1031, 0]
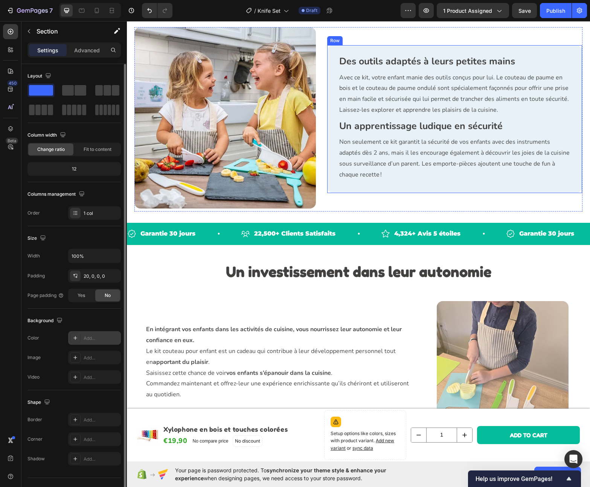
click at [401, 47] on div "Des outils adaptés à leurs petites mains Heading Avec ce kit, votre enfant mani…" at bounding box center [454, 119] width 255 height 148
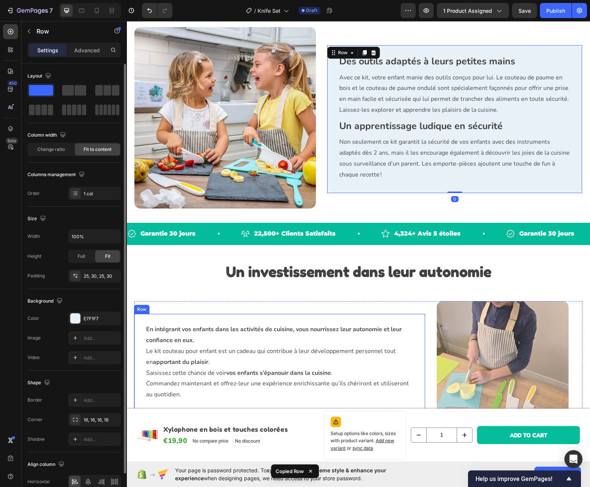
click at [231, 315] on div "En intégrant vos enfants dans les activités de cuisine, vous nourrissez leur au…" at bounding box center [279, 367] width 291 height 106
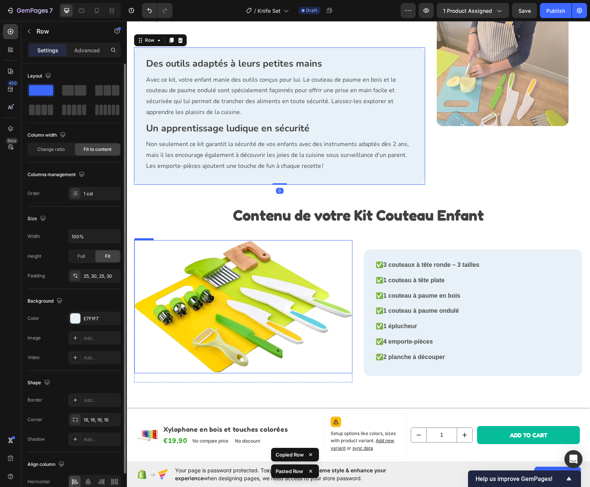
scroll to position [1262, 0]
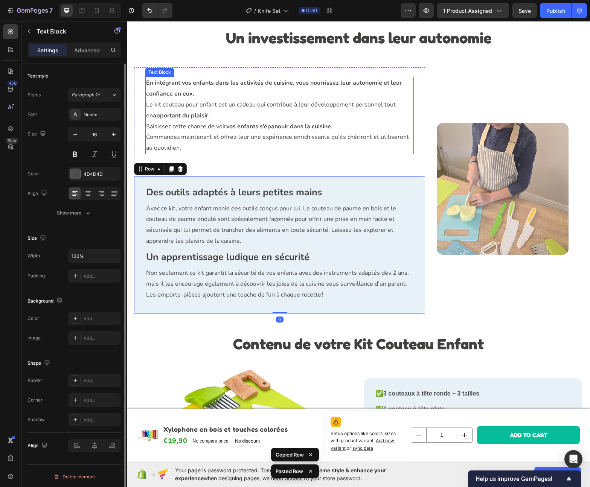
click at [269, 140] on p "Commandez maintenant et offrez-leur une expérience enrichissante qu’ils chériro…" at bounding box center [279, 143] width 267 height 22
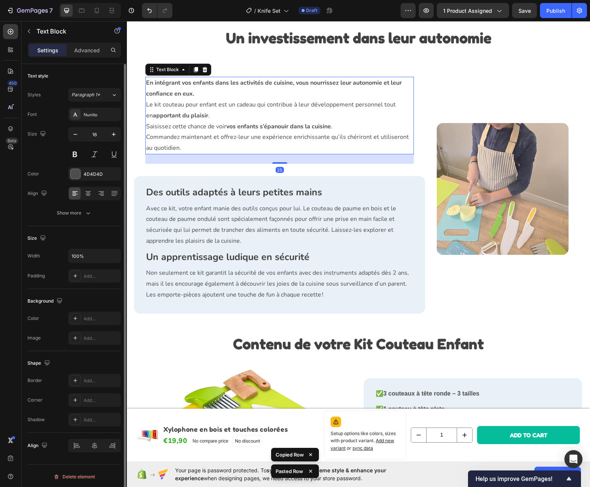
click at [213, 146] on p "Commandez maintenant et offrez-leur une expérience enrichissante qu’ils chériro…" at bounding box center [279, 143] width 267 height 22
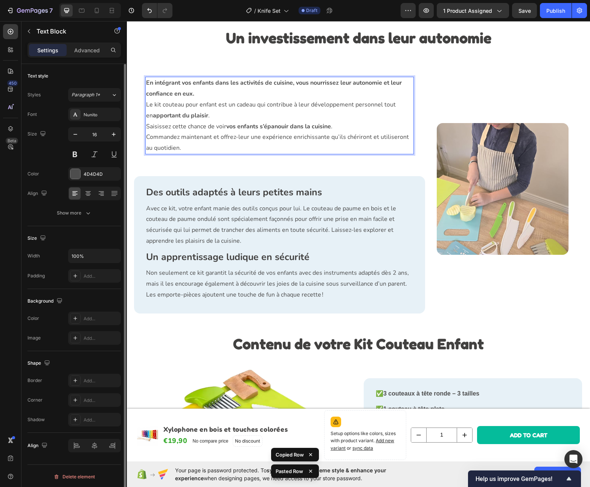
click at [213, 146] on p "Commandez maintenant et offrez-leur une expérience enrichissante qu’ils chériro…" at bounding box center [279, 143] width 267 height 22
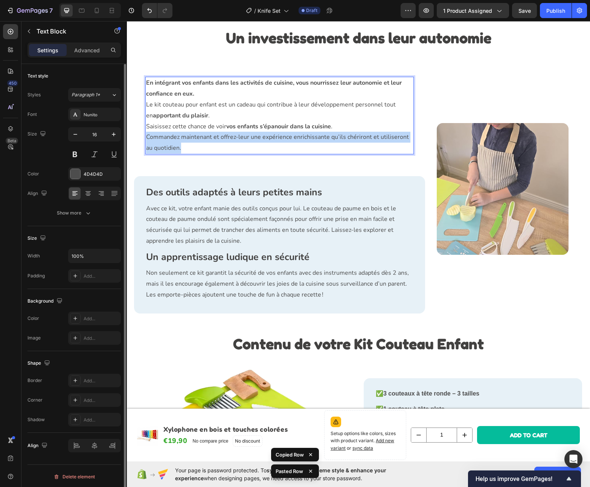
click at [213, 146] on p "Commandez maintenant et offrez-leur une expérience enrichissante qu’ils chériro…" at bounding box center [279, 143] width 267 height 22
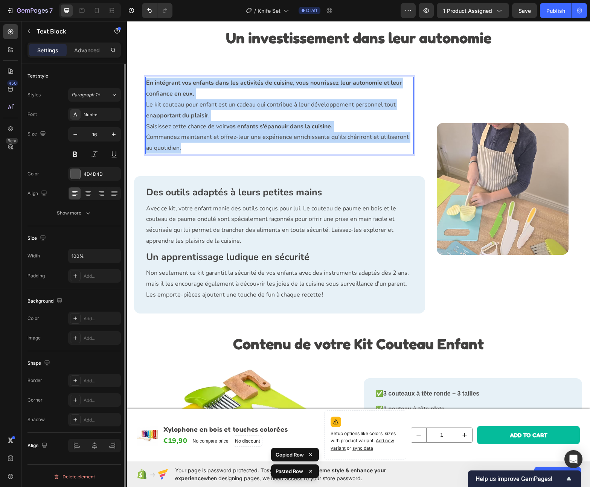
copy div "En intégrant vos enfants dans les activités de cuisine, vous nourrissez leur au…"
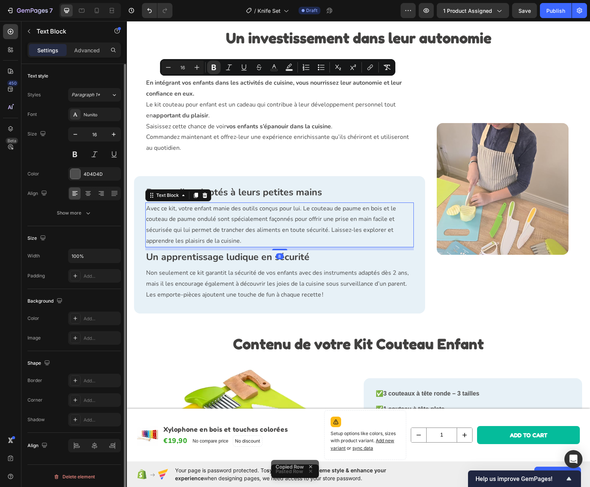
click at [203, 220] on p "Avec ce kit, votre enfant manie des outils conçus pour lui. Le couteau de paume…" at bounding box center [279, 224] width 267 height 43
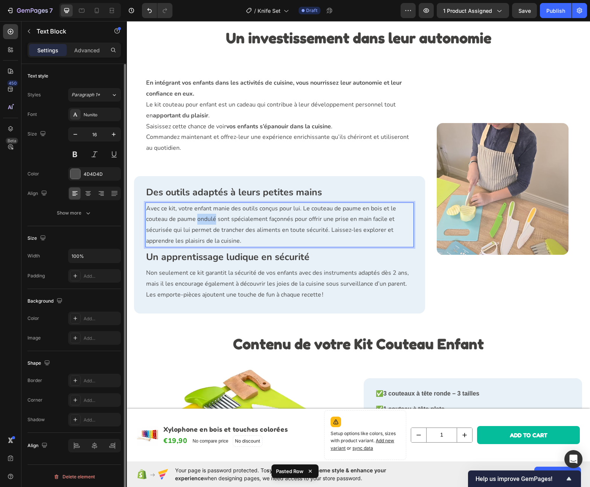
click at [203, 220] on p "Avec ce kit, votre enfant manie des outils conçus pour lui. Le couteau de paume…" at bounding box center [279, 224] width 267 height 43
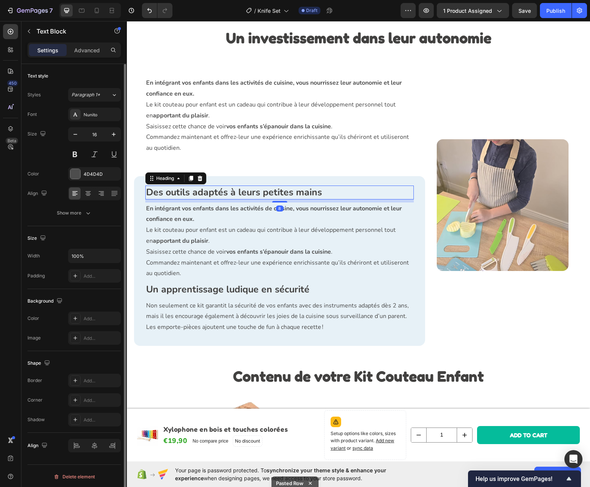
click at [226, 190] on strong "Des outils adaptés à leurs petites mains" at bounding box center [234, 192] width 176 height 13
click at [198, 179] on icon at bounding box center [200, 178] width 6 height 6
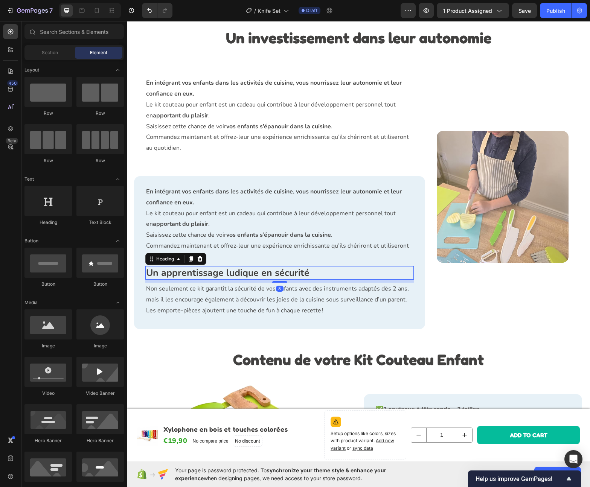
click at [218, 269] on strong "Un apprentissage ludique en sécurité" at bounding box center [227, 272] width 163 height 13
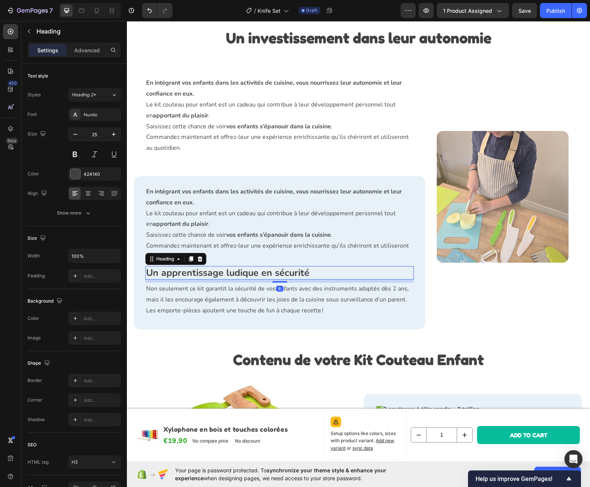
click at [202, 259] on icon at bounding box center [200, 259] width 6 height 6
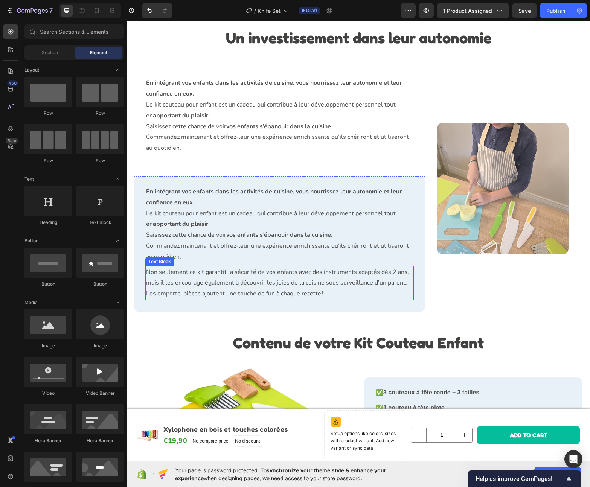
click at [205, 278] on p "Non seulement ce kit garantit la sécurité de vos enfants avec des instruments a…" at bounding box center [279, 283] width 267 height 32
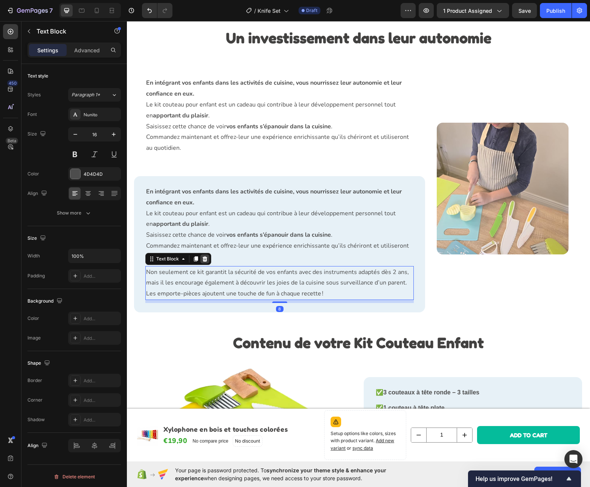
click at [205, 258] on icon at bounding box center [204, 258] width 5 height 5
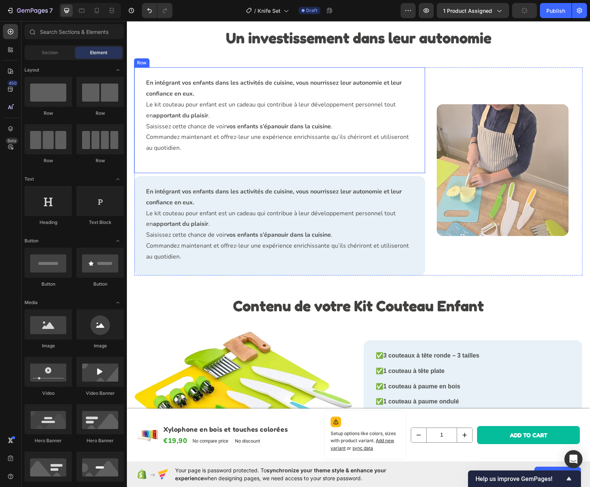
click at [157, 159] on div "En intégrant vos enfants dans les activités de cuisine, vous nourrissez leur au…" at bounding box center [279, 120] width 268 height 87
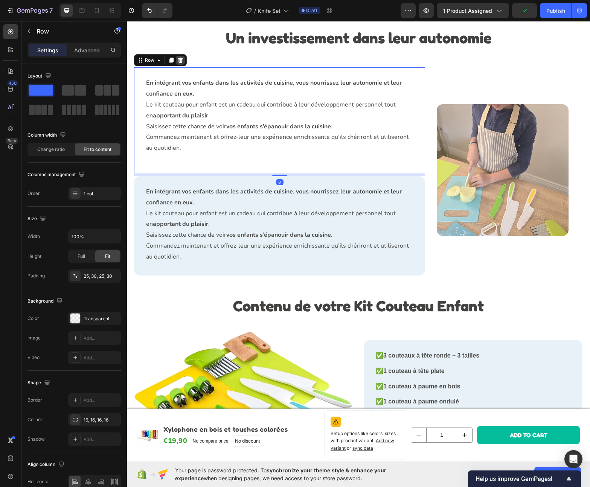
click at [180, 63] on icon at bounding box center [180, 60] width 5 height 5
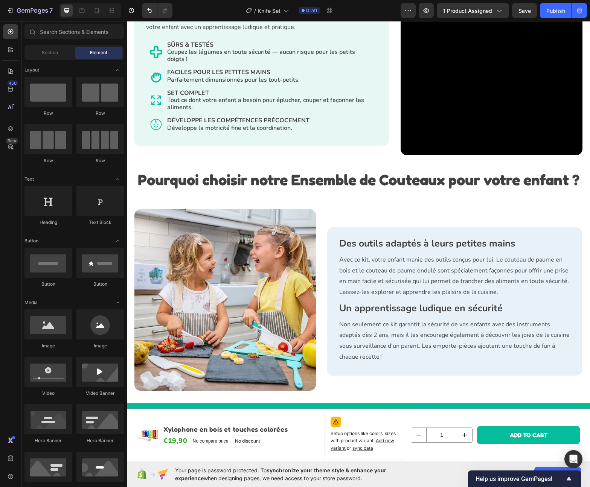
scroll to position [856, 0]
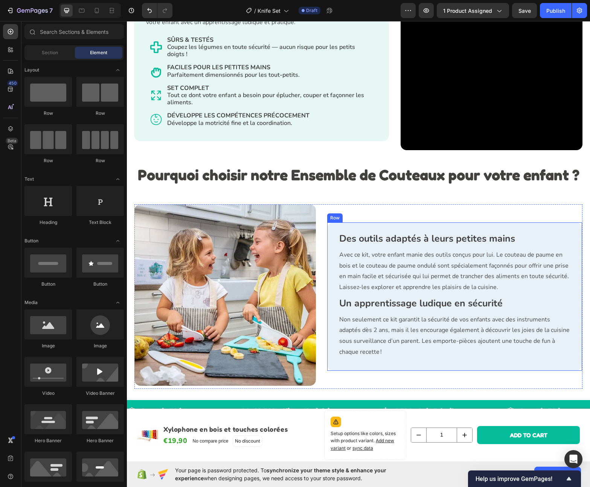
click at [379, 226] on div "Des outils adaptés à leurs petites mains Heading Avec ce kit, votre enfant mani…" at bounding box center [454, 296] width 255 height 148
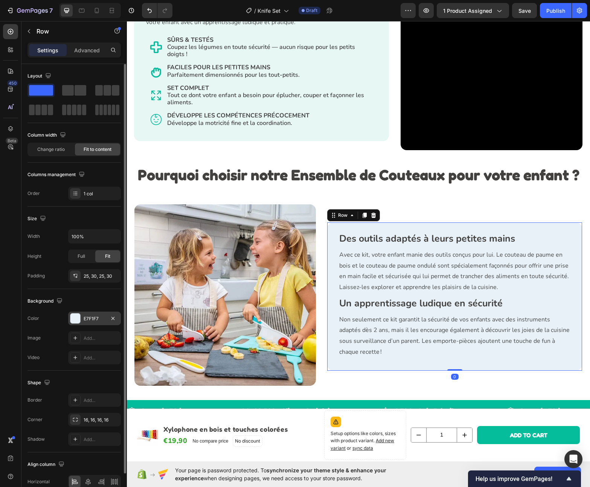
click at [88, 318] on div "E7F1F7" at bounding box center [95, 318] width 22 height 7
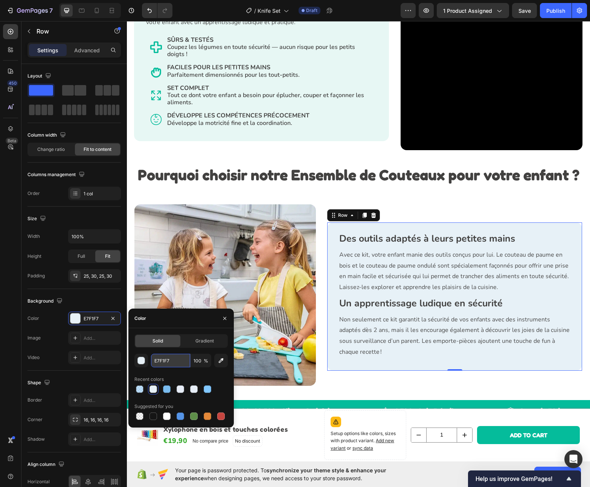
click at [169, 362] on input "E7F1F7" at bounding box center [170, 361] width 39 height 14
paste input "FFF6EC"
type input "FFF6EC"
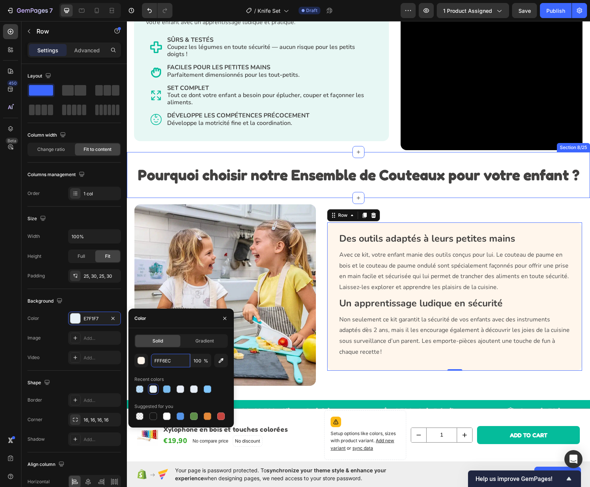
scroll to position [947, 0]
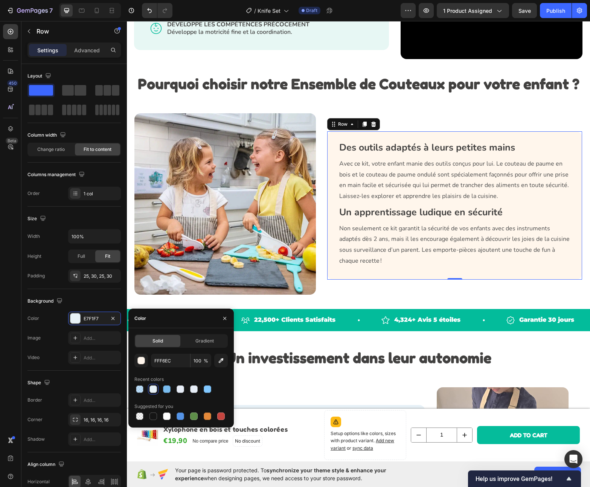
click at [409, 199] on div "Des outils adaptés à leurs petites mains Heading Avec ce kit, votre enfant mani…" at bounding box center [454, 205] width 232 height 129
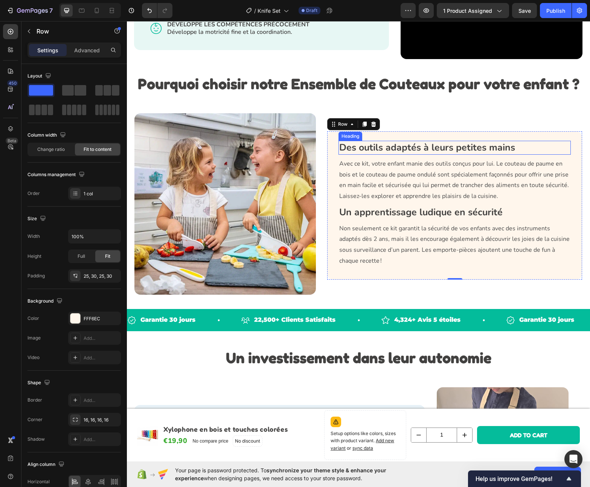
click at [376, 149] on strong "Des outils adaptés à leurs petites mains" at bounding box center [427, 147] width 176 height 13
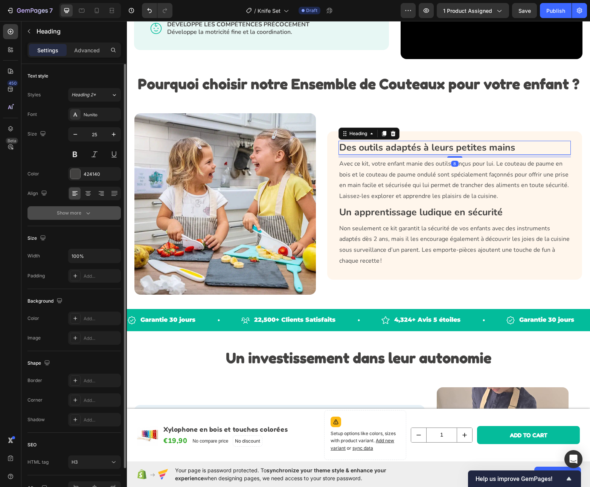
click at [81, 212] on div "Show more" at bounding box center [74, 213] width 35 height 8
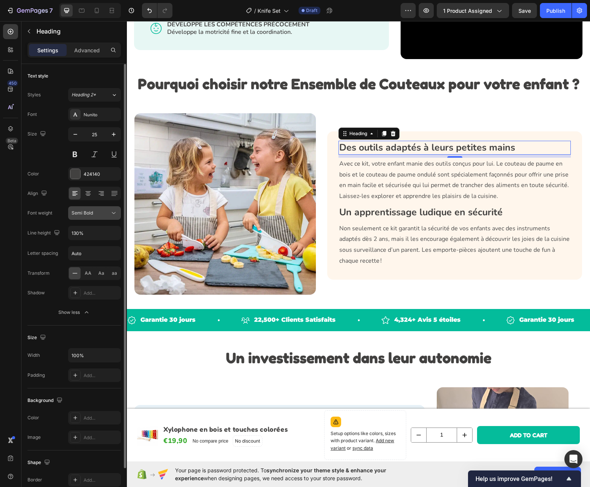
click at [95, 212] on div "Semi Bold" at bounding box center [90, 213] width 38 height 7
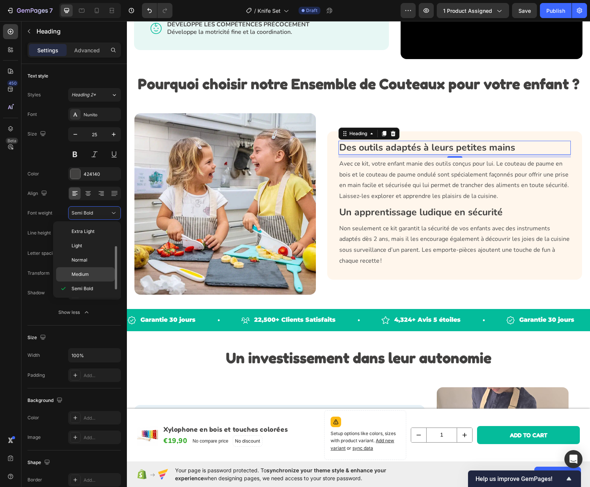
scroll to position [14, 0]
click at [85, 283] on div "Bold" at bounding box center [85, 289] width 59 height 14
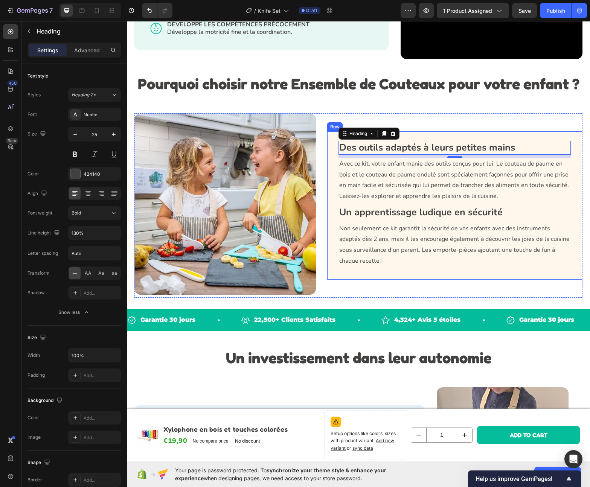
click at [417, 137] on div "Des outils adaptés à leurs petites mains Heading 8 Avec ce kit, votre enfant ma…" at bounding box center [454, 205] width 255 height 148
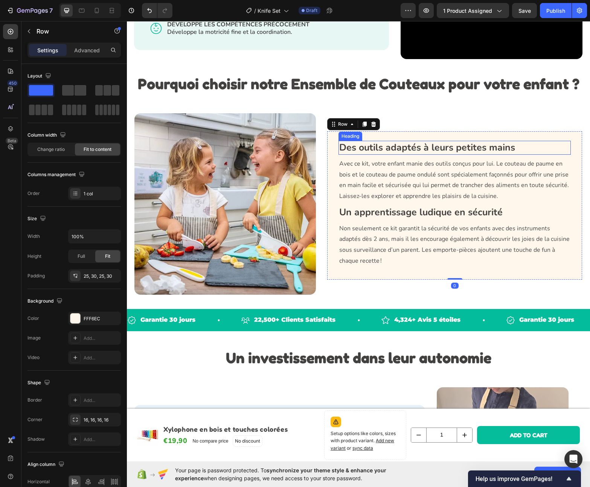
click at [415, 143] on strong "Des outils adaptés à leurs petites mains" at bounding box center [427, 147] width 176 height 13
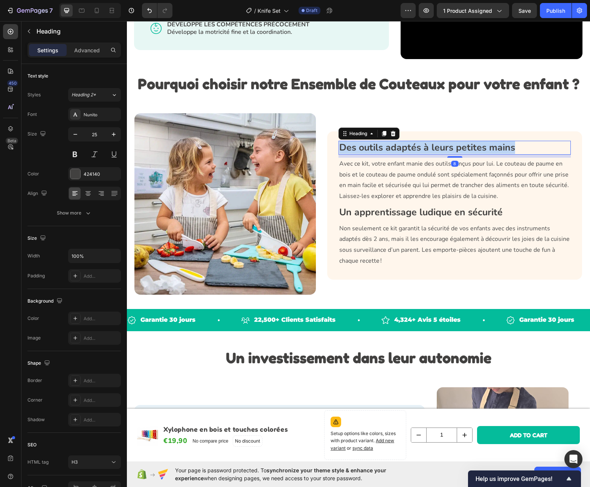
click at [415, 143] on strong "Des outils adaptés à leurs petites mains" at bounding box center [427, 147] width 176 height 13
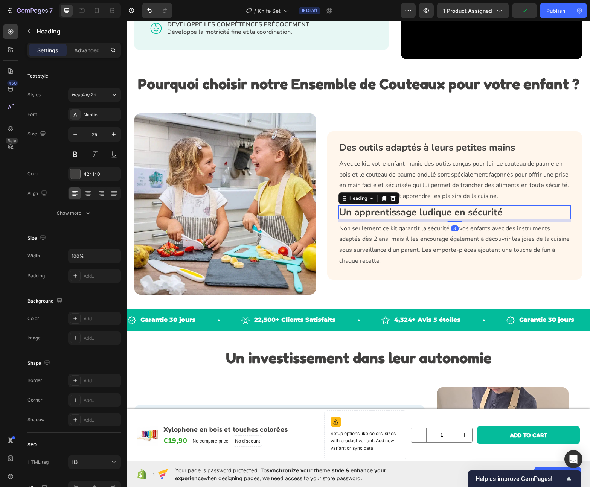
click at [408, 214] on strong "Un apprentissage ludique en sécurité" at bounding box center [420, 212] width 163 height 13
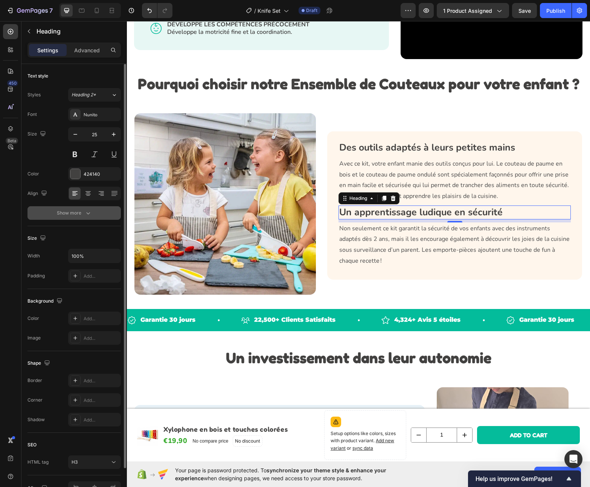
click at [82, 214] on div "Show more" at bounding box center [74, 213] width 35 height 8
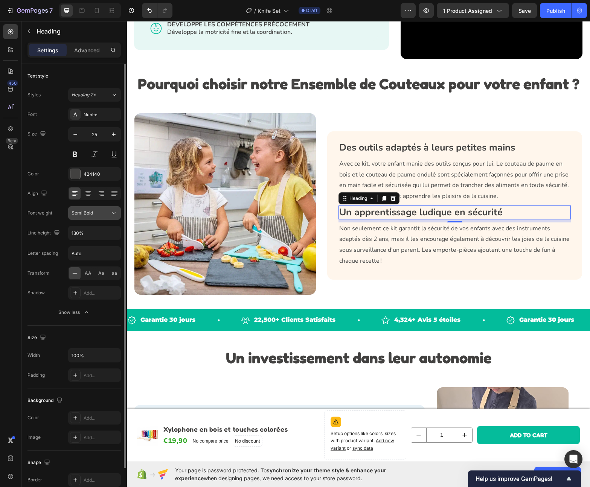
click at [94, 217] on button "Semi Bold" at bounding box center [94, 213] width 53 height 14
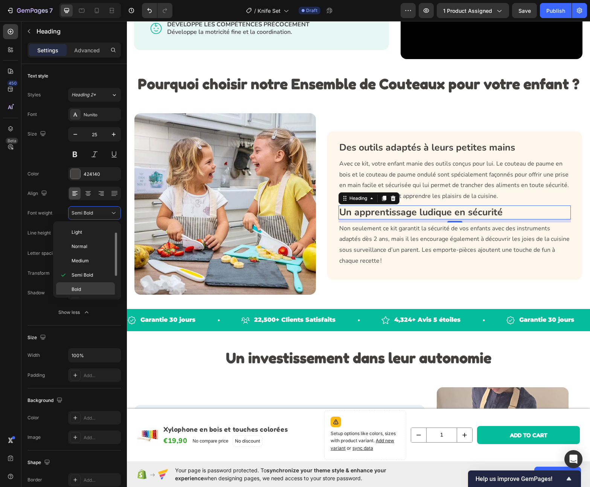
click at [85, 286] on p "Bold" at bounding box center [91, 289] width 40 height 7
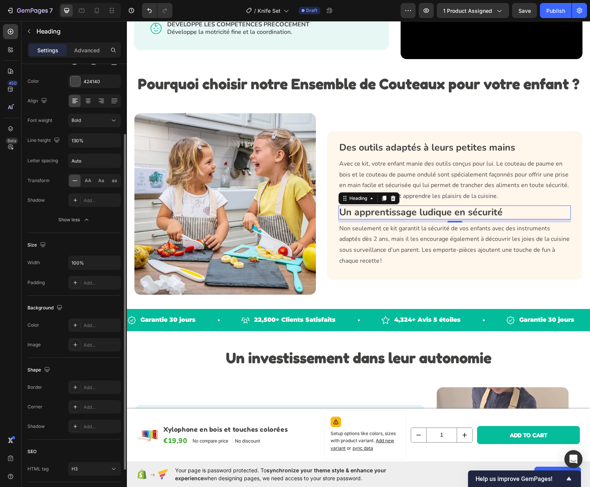
scroll to position [0, 0]
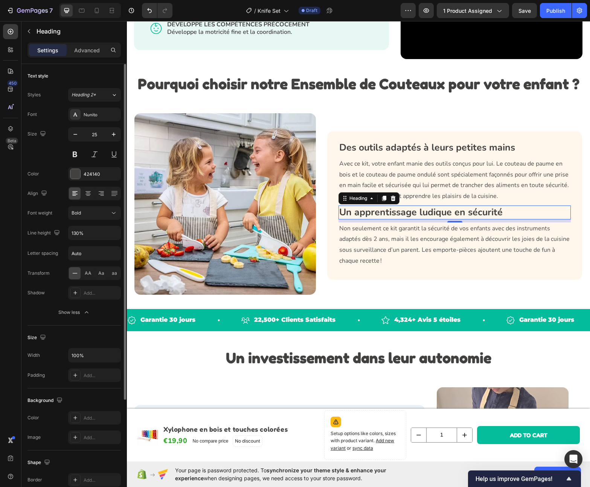
click at [86, 222] on div "Font Nunito Size 25 Color 424140 Align Font weight Bold Line height 130% Letter…" at bounding box center [73, 213] width 93 height 211
click at [86, 219] on button "Bold" at bounding box center [94, 213] width 53 height 14
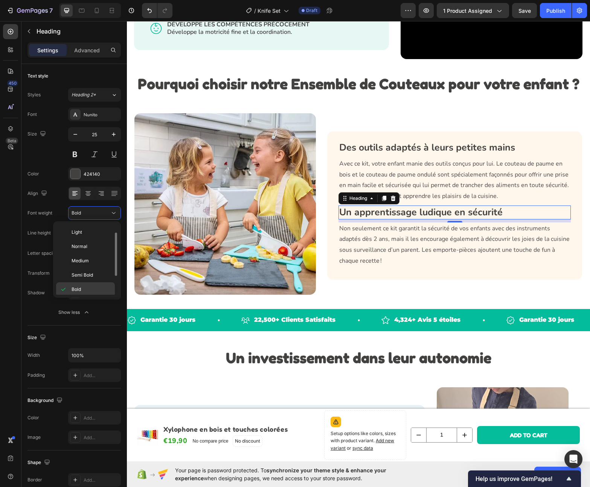
click at [80, 289] on span "Bold" at bounding box center [75, 289] width 9 height 7
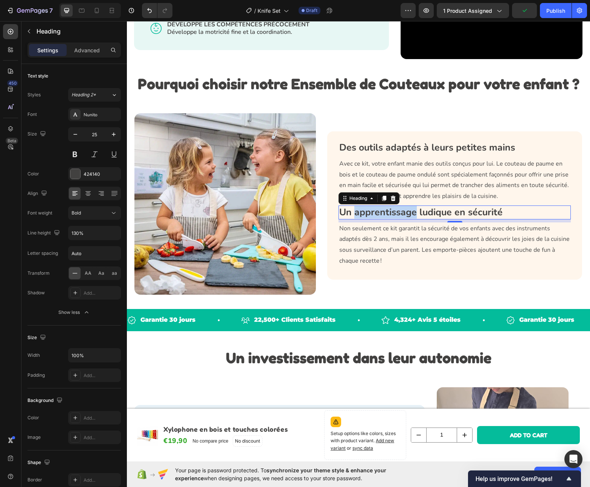
click at [408, 206] on strong "Un apprentissage ludique en sécurité" at bounding box center [420, 212] width 163 height 13
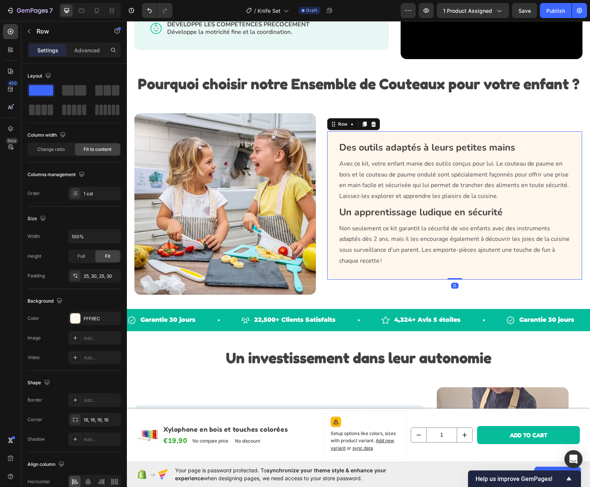
click at [388, 216] on div "Des outils adaptés à leurs petites mains Heading Avec ce kit, votre enfant mani…" at bounding box center [454, 205] width 232 height 129
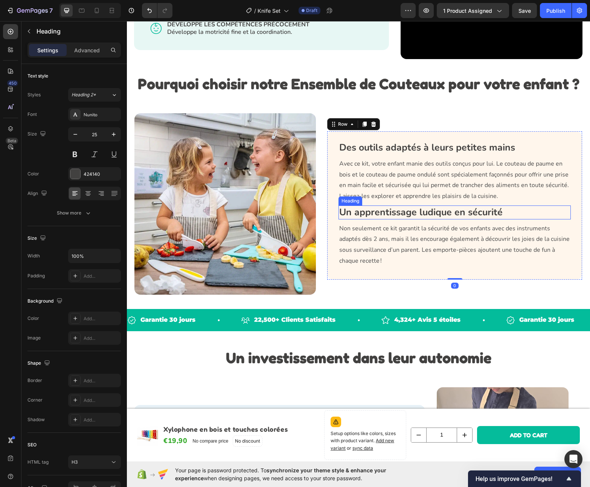
click at [406, 210] on p "Un apprentissage ludique en sécurité" at bounding box center [454, 212] width 231 height 12
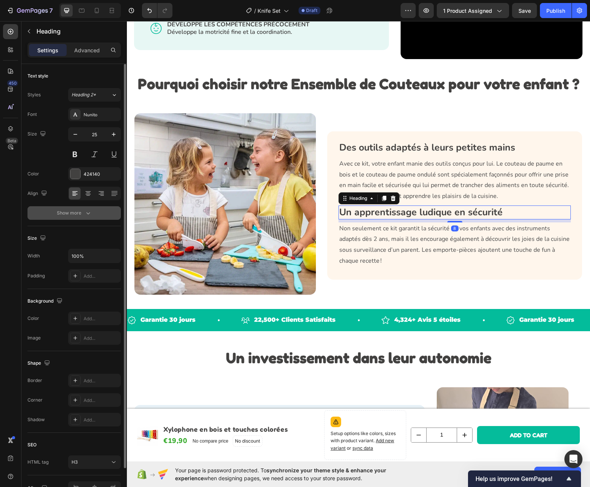
click at [89, 211] on icon "button" at bounding box center [88, 213] width 8 height 8
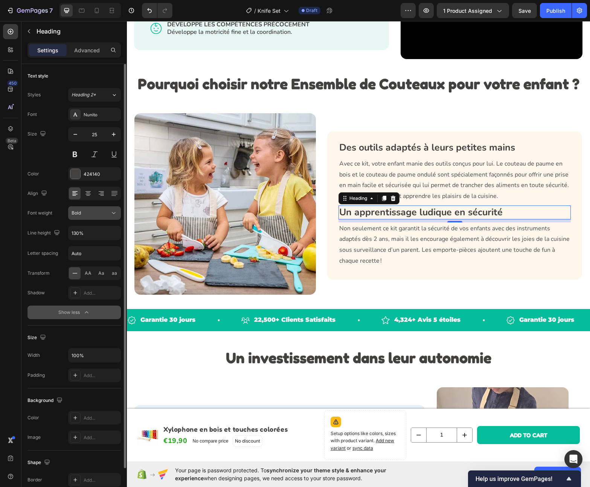
click at [91, 218] on button "Bold" at bounding box center [94, 213] width 53 height 14
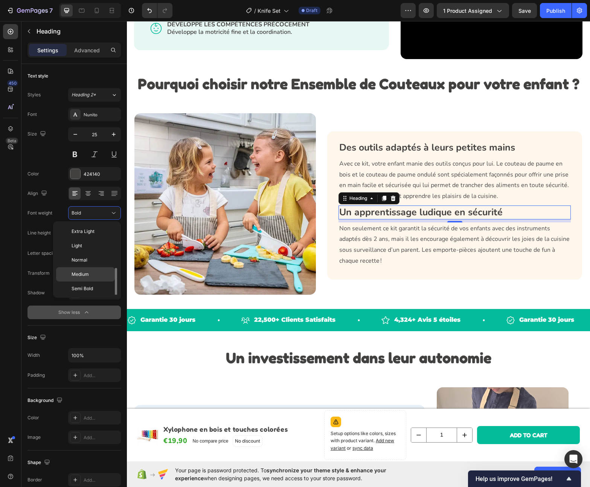
scroll to position [27, 0]
click at [90, 290] on span "Extra Bold" at bounding box center [82, 290] width 22 height 7
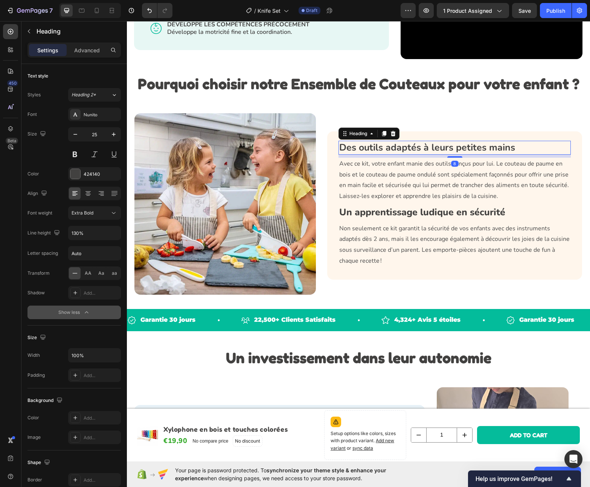
click at [435, 143] on p "Des outils adaptés à leurs petites mains" at bounding box center [454, 147] width 231 height 12
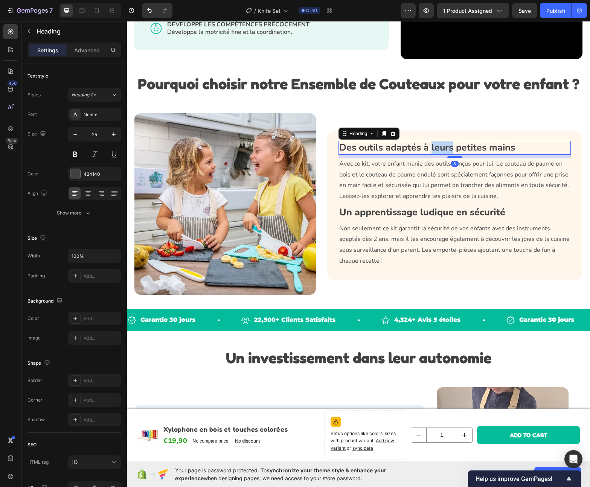
click at [432, 147] on p "Des outils adaptés à leurs petites mains" at bounding box center [454, 147] width 231 height 12
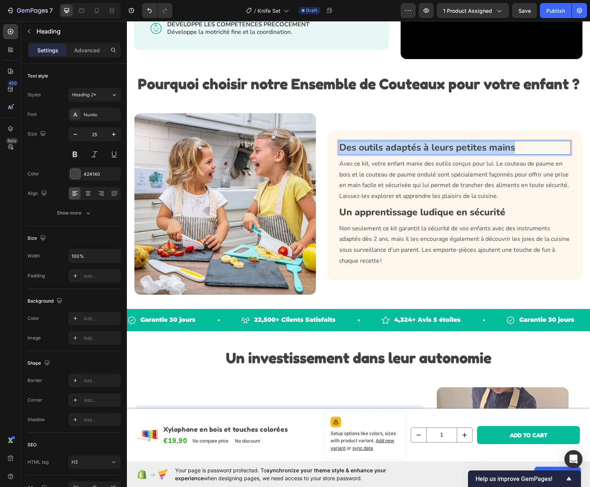
click at [432, 147] on p "Des outils adaptés à leurs petites mains" at bounding box center [454, 147] width 231 height 12
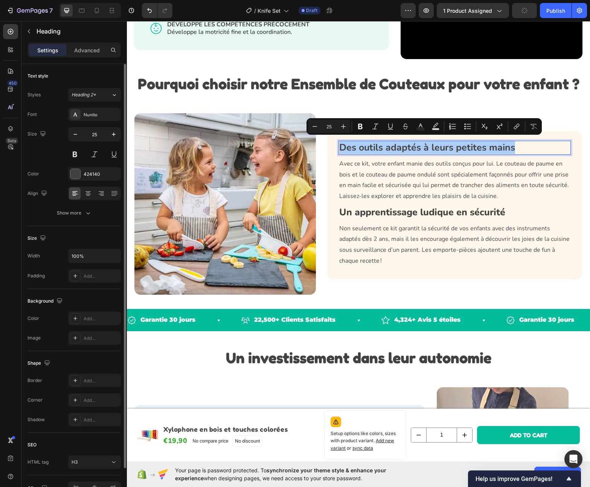
click at [85, 222] on div "Text style Styles Heading 2* Font Nunito Size 25 Color 424140 Align Show more" at bounding box center [73, 145] width 93 height 162
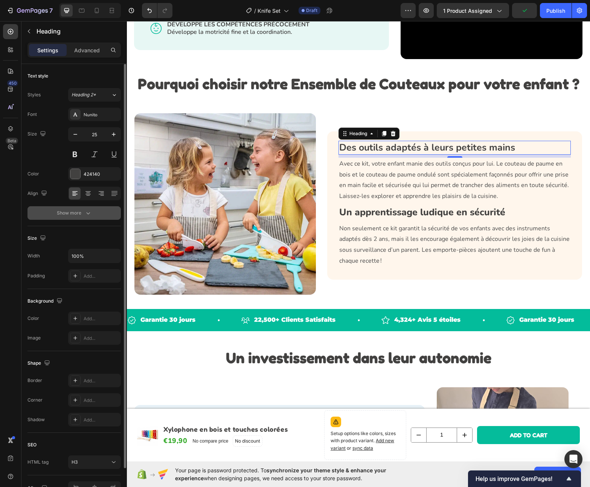
click at [87, 213] on icon "button" at bounding box center [88, 213] width 4 height 2
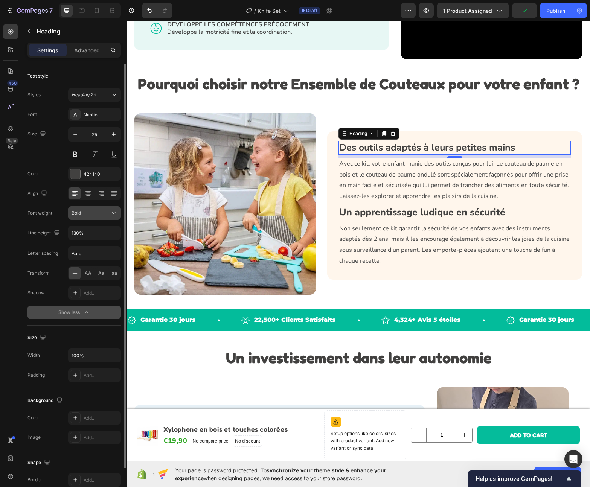
click at [90, 217] on button "Bold" at bounding box center [94, 213] width 53 height 14
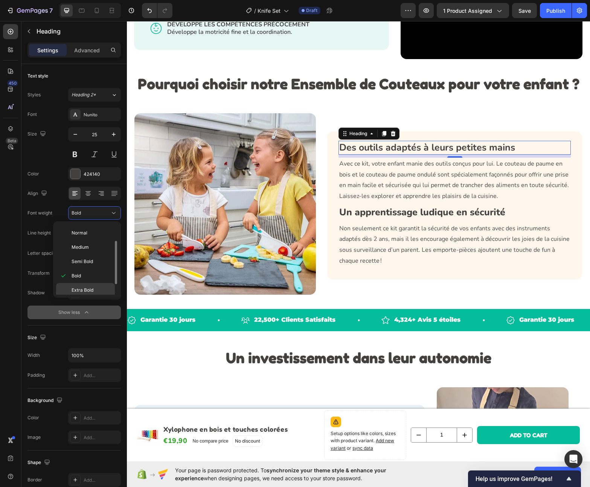
click at [84, 285] on div "Extra Bold" at bounding box center [85, 290] width 59 height 14
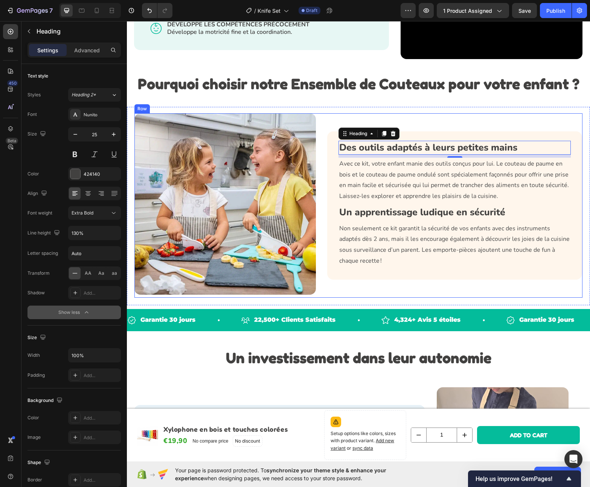
click at [485, 122] on div "Des outils adaptés à leurs petites mains Heading 8 Avec ce kit, votre enfant ma…" at bounding box center [454, 205] width 255 height 184
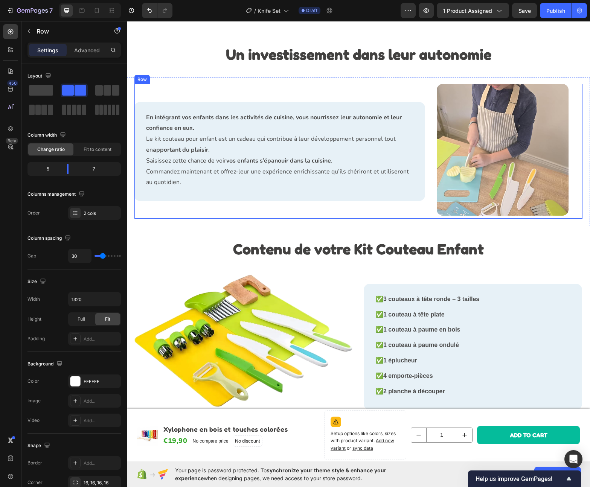
scroll to position [1284, 0]
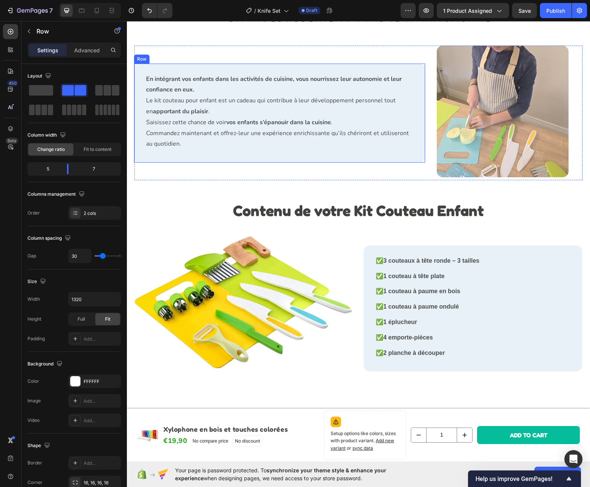
click at [234, 68] on div "En intégrant vos enfants dans les activités de cuisine, vous nourrissez leur au…" at bounding box center [279, 113] width 291 height 99
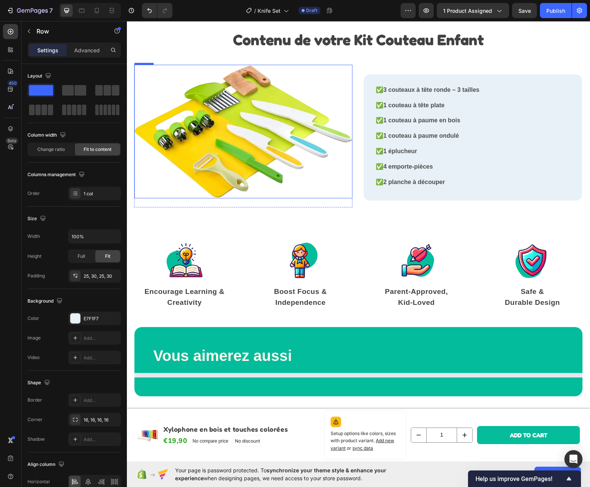
scroll to position [1308, 0]
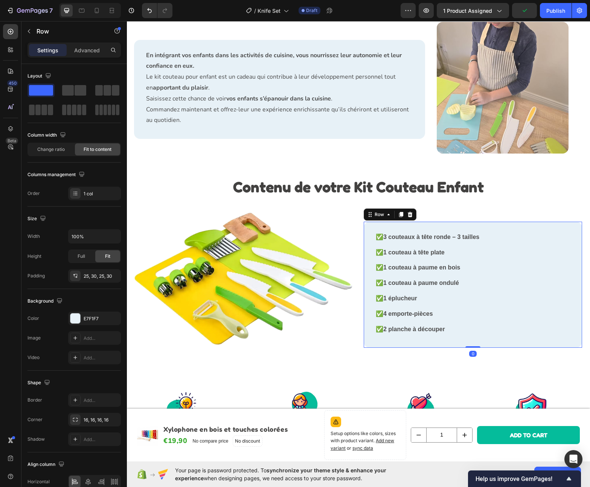
click at [509, 230] on div "✅ 3 couteaux à tête ronde – 3 tailles Text Block ✅ 1 couteau à tête plate Text …" at bounding box center [472, 285] width 218 height 126
click at [90, 315] on div "E7F1F7" at bounding box center [95, 318] width 22 height 7
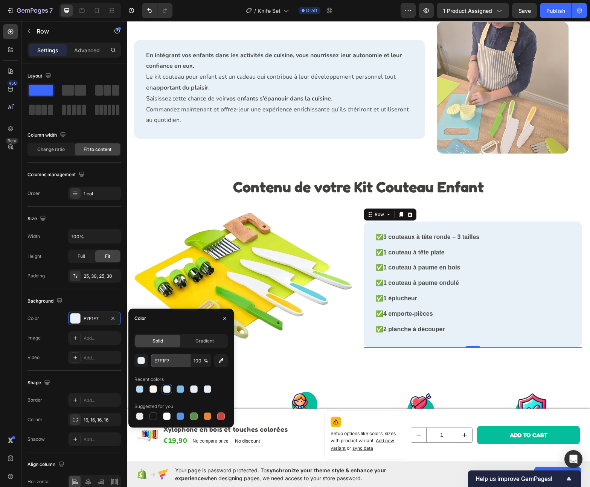
click at [165, 363] on input "E7F1F7" at bounding box center [170, 361] width 39 height 14
paste input "FFF6EC"
type input "FFF6EC"
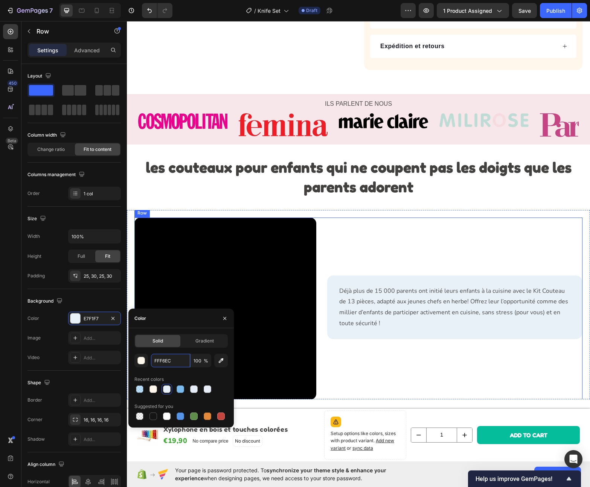
scroll to position [565, 0]
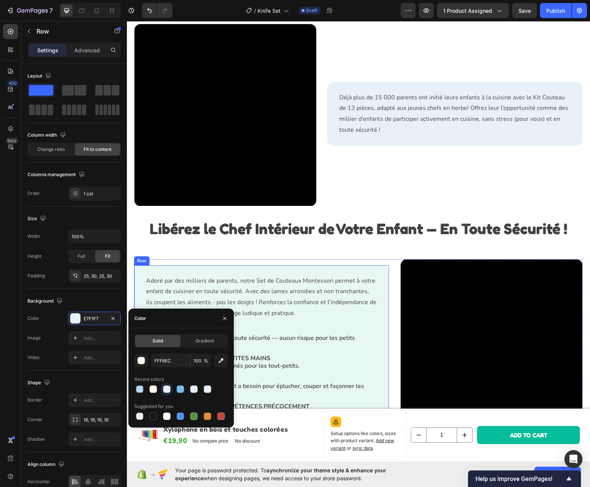
click at [336, 269] on div "Adoré par des milliers de parents, notre Set de Couteaux Montessori permet à vo…" at bounding box center [261, 348] width 255 height 167
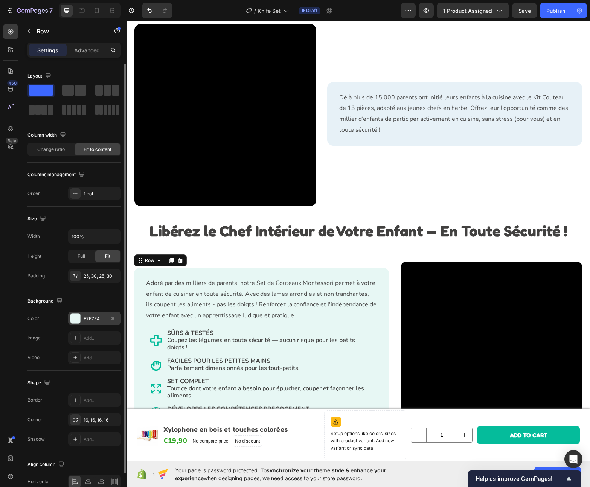
click at [100, 320] on div "E7F7F4" at bounding box center [95, 318] width 22 height 7
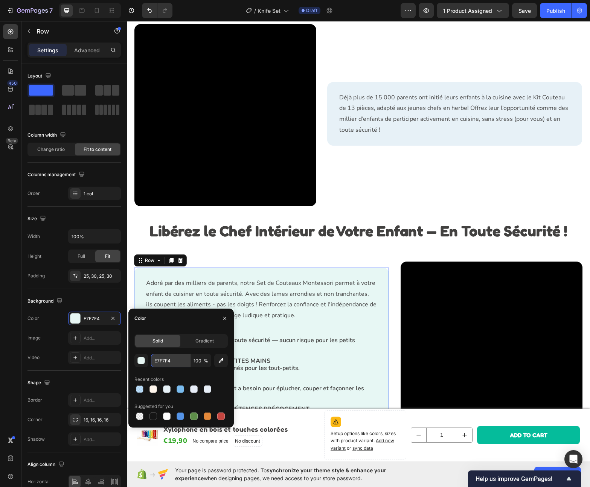
click at [171, 365] on input "E7F7F4" at bounding box center [170, 361] width 39 height 14
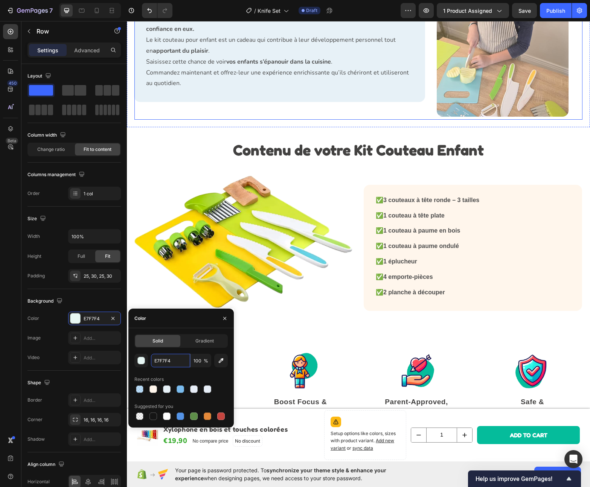
scroll to position [1422, 0]
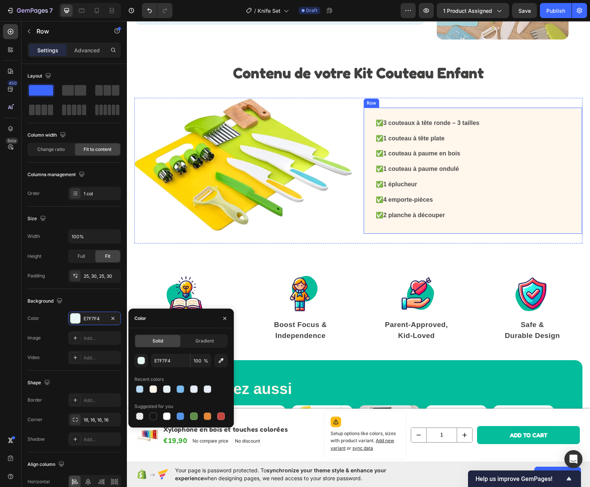
click at [471, 226] on div "✅ 3 couteaux à tête ronde – 3 tailles Text Block ✅ 1 couteau à tête plate Text …" at bounding box center [472, 171] width 218 height 126
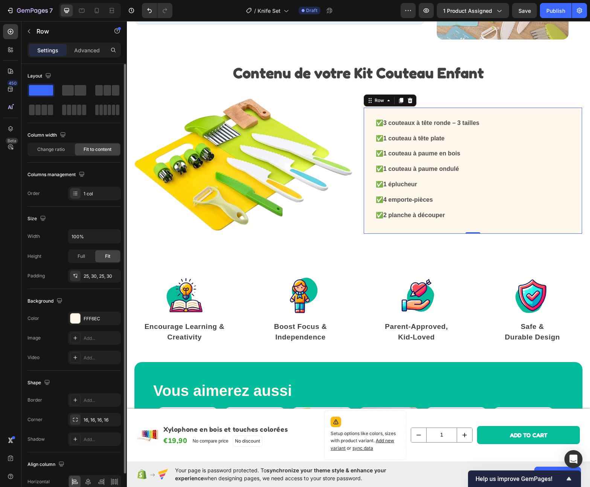
click at [83, 326] on div "The changes might be hidden by the video. Color FFF6EC Image Add... Video Add..." at bounding box center [73, 338] width 93 height 53
click at [93, 319] on div "FFF6EC" at bounding box center [95, 318] width 22 height 7
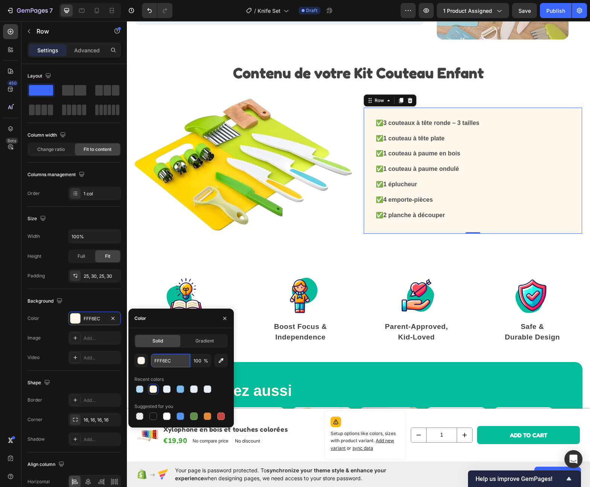
click at [163, 354] on input "FFF6EC" at bounding box center [170, 361] width 39 height 14
paste input "E7F7F4"
type input "E7F7F4"
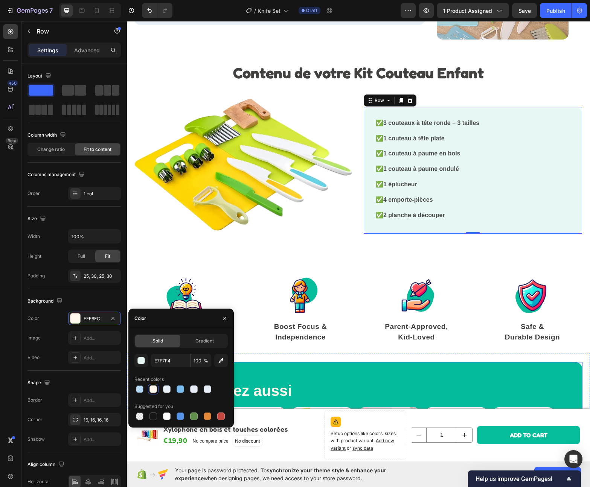
click at [316, 363] on div "Vous aimerez aussi Heading Row Product Images Xylophone en bois et touches colo…" at bounding box center [358, 447] width 448 height 171
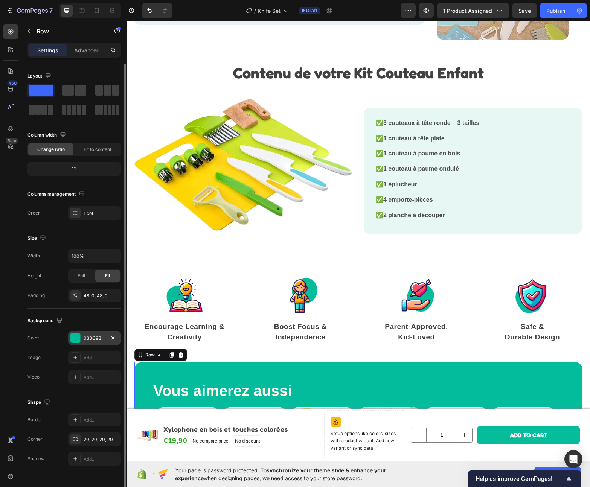
click at [92, 339] on div "03BC9B" at bounding box center [95, 338] width 22 height 7
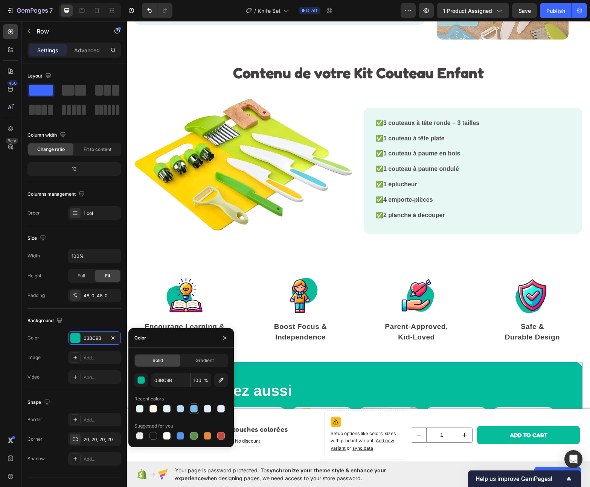
click at [191, 411] on div at bounding box center [194, 409] width 8 height 8
type input "7ABCEF"
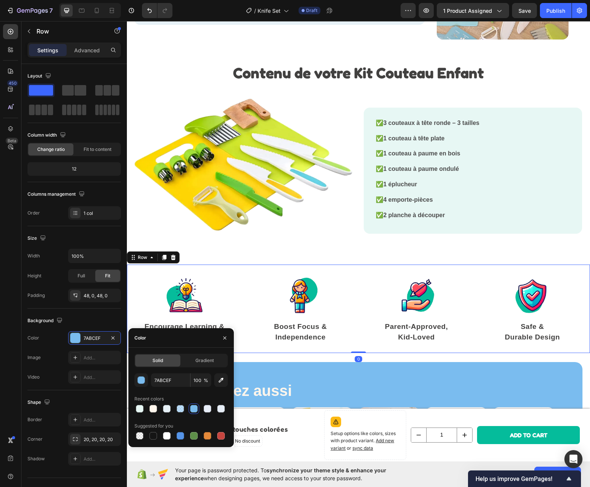
click at [351, 347] on div "Image Encourage Learning & Creativity Text block Image Boost Focus & Independen…" at bounding box center [358, 309] width 463 height 88
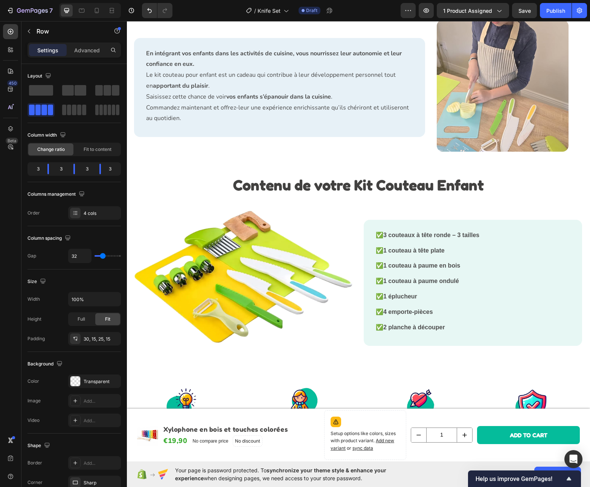
scroll to position [1418, 0]
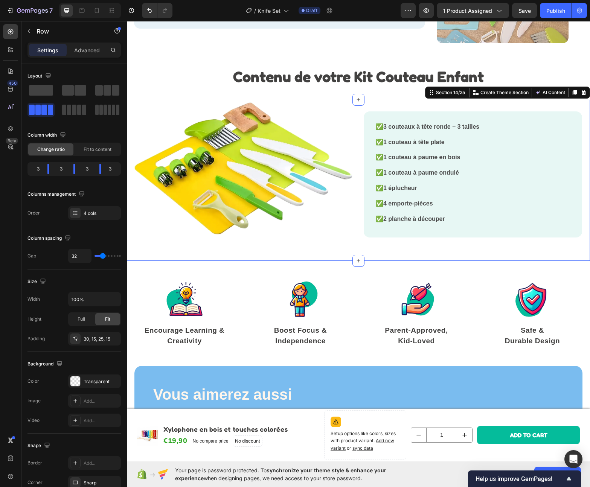
click at [379, 248] on div "Image Row ✅ 3 couteaux à tête ronde – 3 tailles Text Block ✅ 1 couteau à tête p…" at bounding box center [358, 178] width 448 height 157
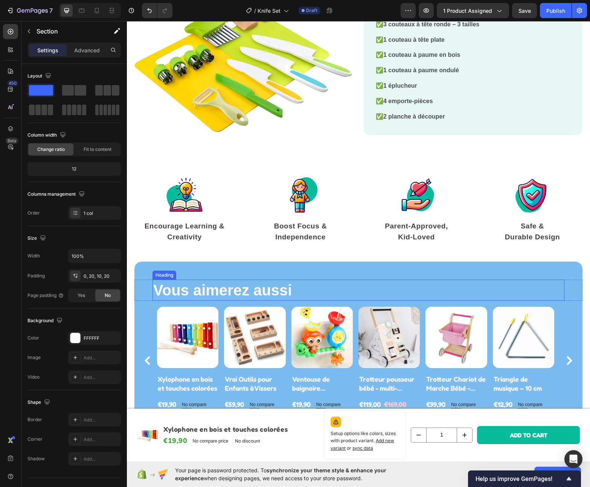
scroll to position [1482, 0]
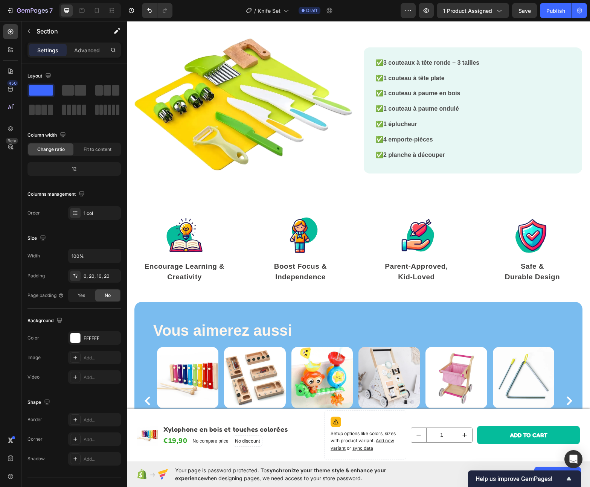
click at [344, 190] on div "Image Row ✅ 3 couteaux à tête ronde – 3 tailles Text Block ✅ 1 couteau à tête p…" at bounding box center [358, 114] width 448 height 157
click at [360, 183] on div "Image Row ✅ 3 couteaux à tête ronde – 3 tailles Text Block ✅ 1 couteau à tête p…" at bounding box center [358, 114] width 448 height 157
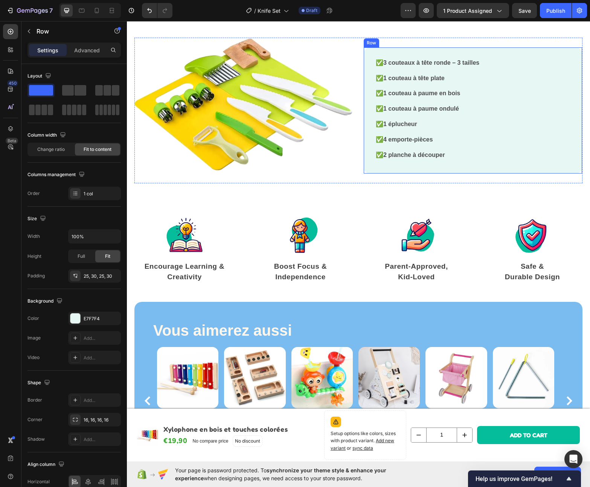
click at [368, 171] on div "✅ 3 couteaux à tête ronde – 3 tailles Text Block ✅ 1 couteau à tête plate Text …" at bounding box center [472, 110] width 218 height 126
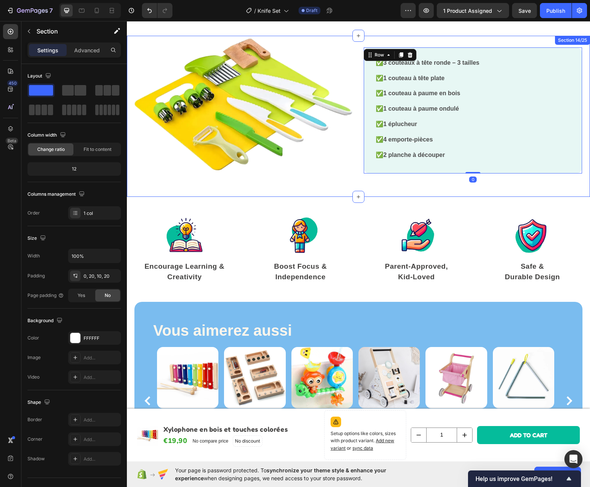
click at [369, 182] on div "Image Row ✅ 3 couteaux à tête ronde – 3 tailles Text Block ✅ 1 couteau à tête p…" at bounding box center [358, 114] width 448 height 157
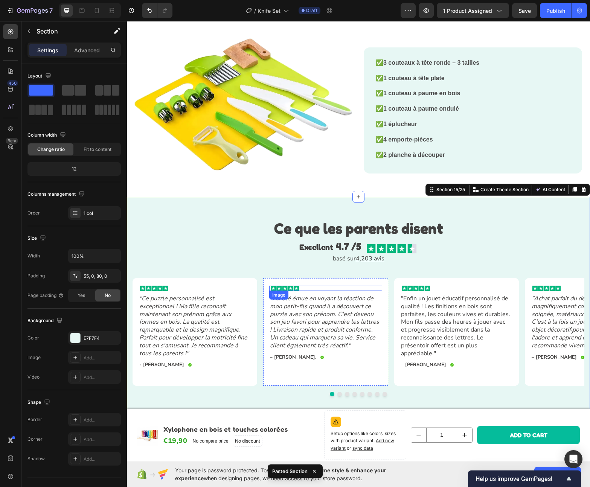
scroll to position [1652, 0]
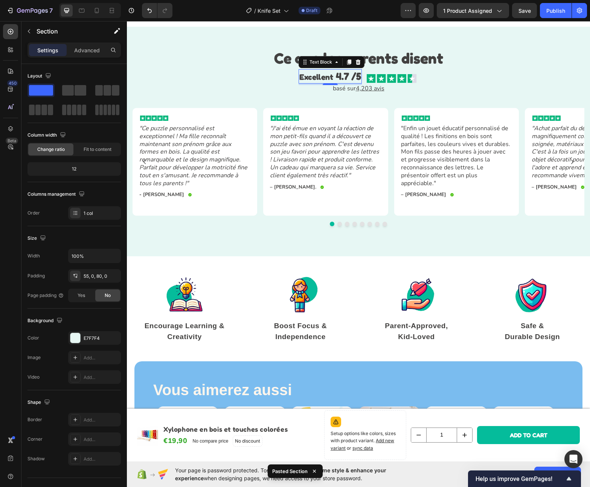
click at [334, 81] on p "Excellent 4.7 /5" at bounding box center [330, 76] width 62 height 13
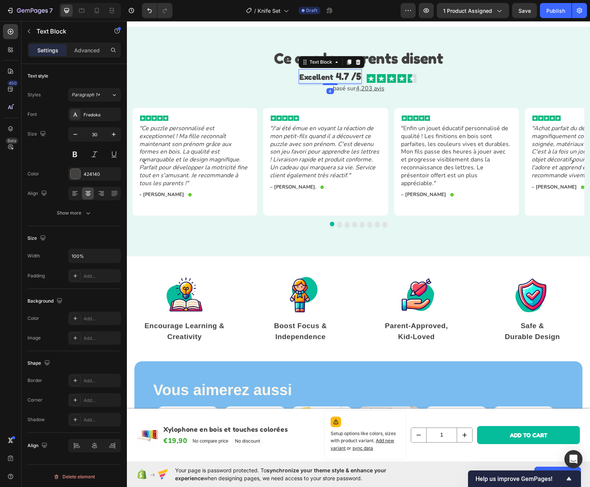
click at [341, 75] on span "4.7 /5" at bounding box center [348, 76] width 25 height 12
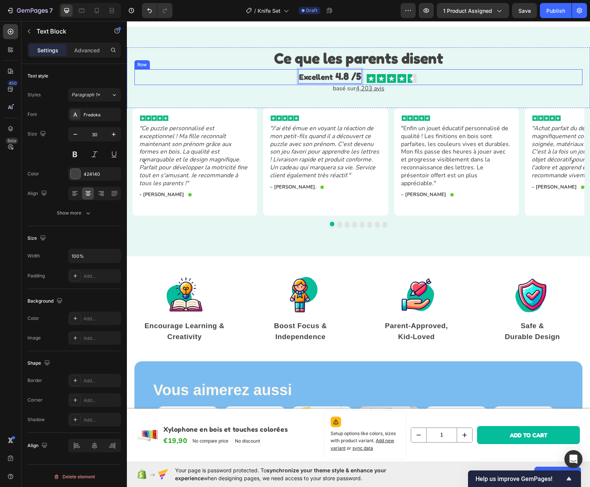
click at [246, 72] on div "Excellent 4.8 /5 Text Block 4 Image Row" at bounding box center [358, 77] width 448 height 16
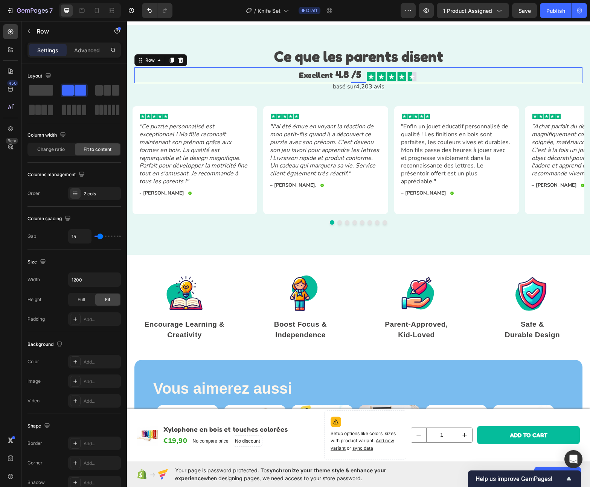
scroll to position [1821, 0]
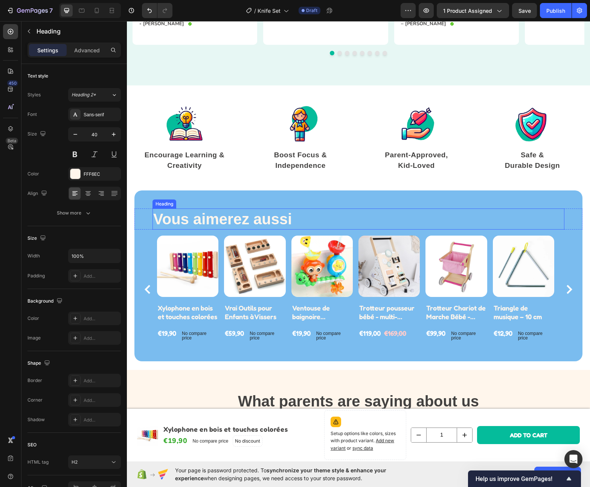
click at [204, 213] on h2 "Vous aimerez aussi" at bounding box center [358, 218] width 412 height 21
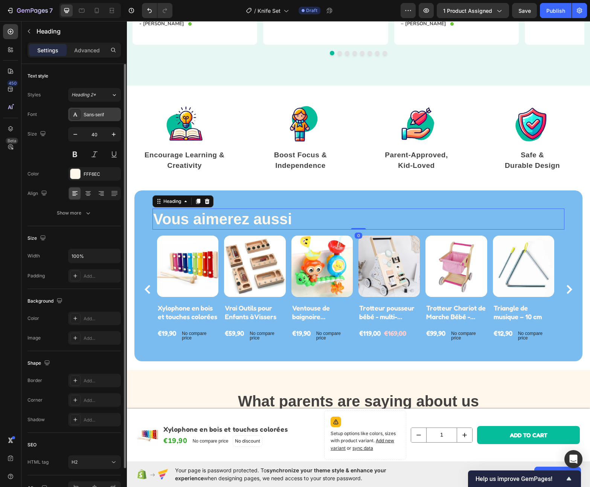
click at [94, 110] on div "Sans-serif" at bounding box center [94, 115] width 53 height 14
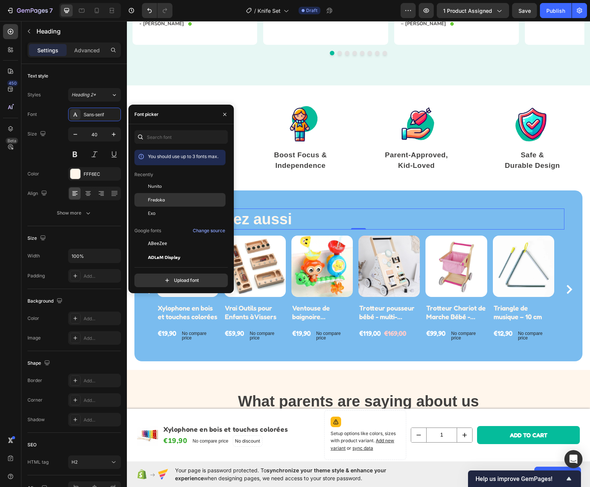
click at [154, 197] on span "Fredoka" at bounding box center [156, 199] width 17 height 7
click at [348, 208] on h2 "Vous aimerez aussi" at bounding box center [358, 218] width 412 height 21
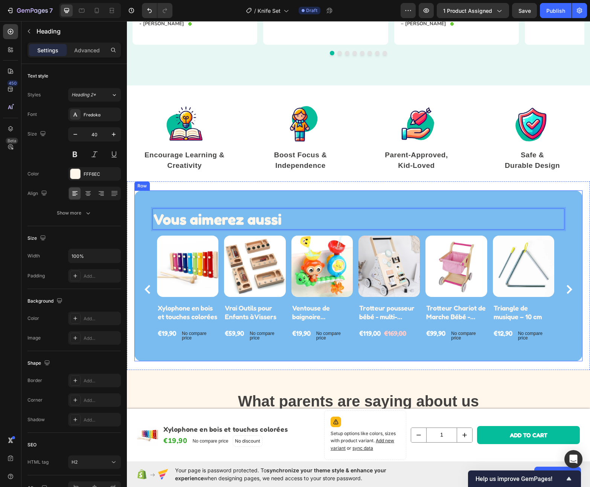
click at [422, 193] on div "Vous aimerez aussi Heading 0 Row Product Images Xylophone en bois et touches co…" at bounding box center [358, 275] width 448 height 171
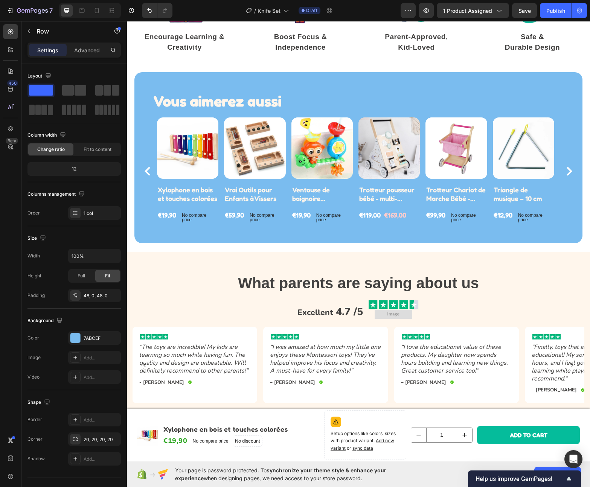
scroll to position [1977, 0]
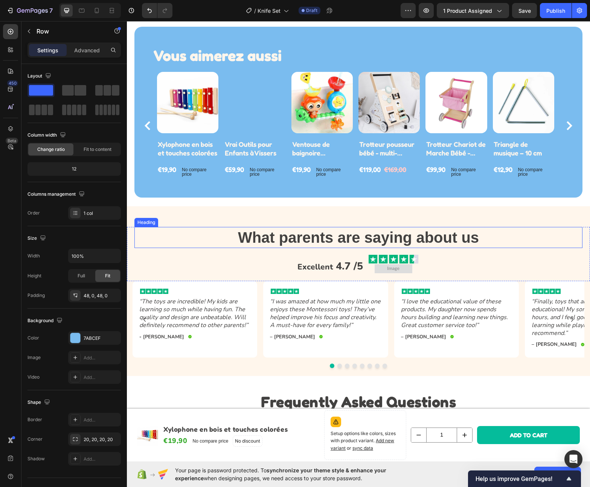
scroll to position [1972, 0]
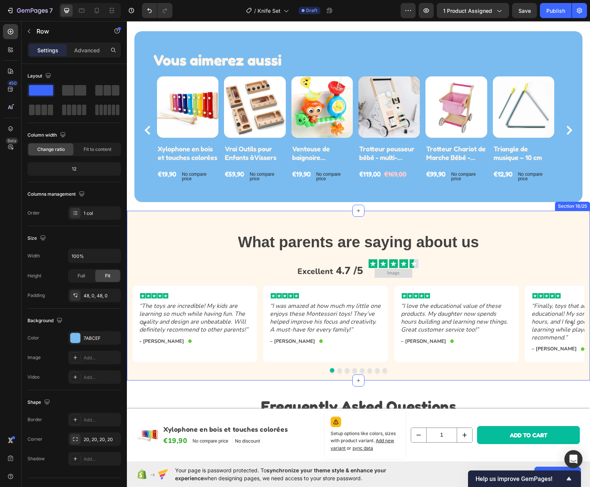
click at [255, 221] on div "What parents are saying about us Heading Excellent 4.7 /5 Text Block Image Imag…" at bounding box center [358, 296] width 463 height 170
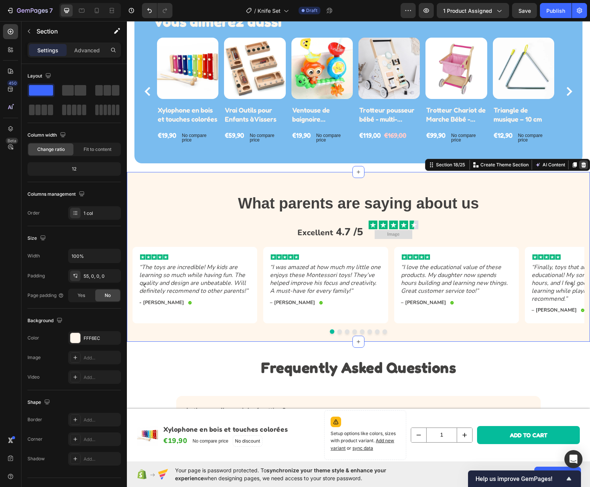
click at [580, 168] on icon at bounding box center [583, 165] width 6 height 6
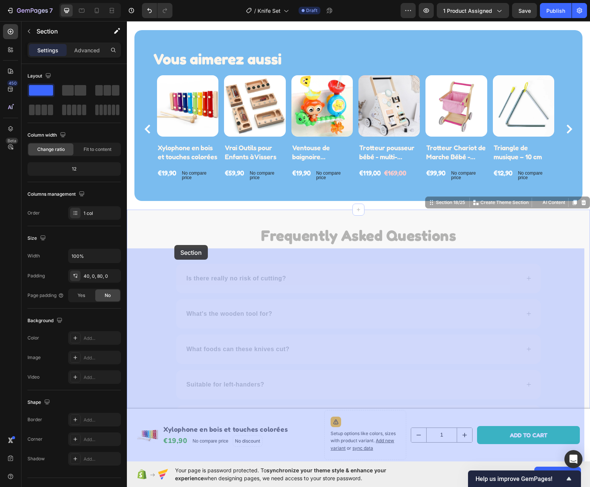
scroll to position [1770, 0]
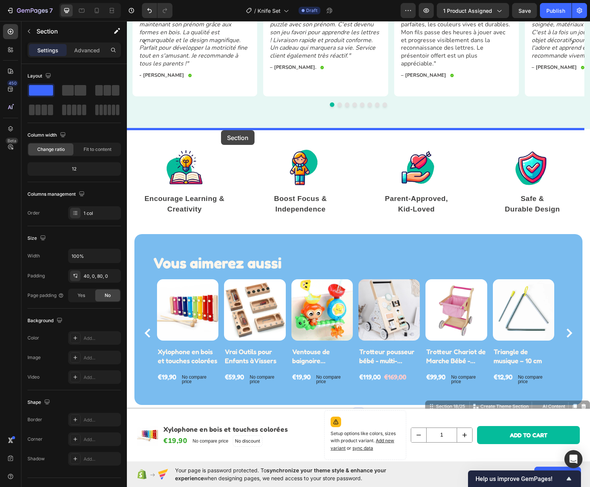
drag, startPoint x: 162, startPoint y: 248, endPoint x: 221, endPoint y: 130, distance: 131.8
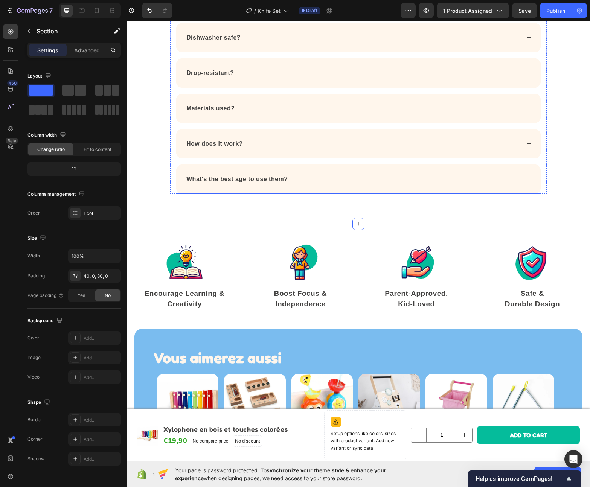
scroll to position [2153, 0]
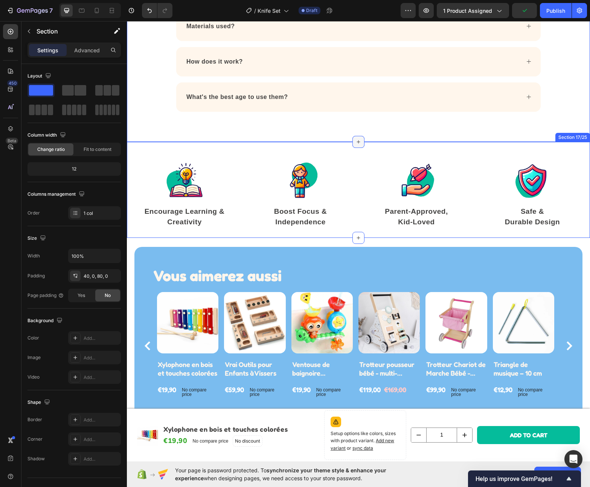
click at [359, 143] on div at bounding box center [358, 142] width 12 height 12
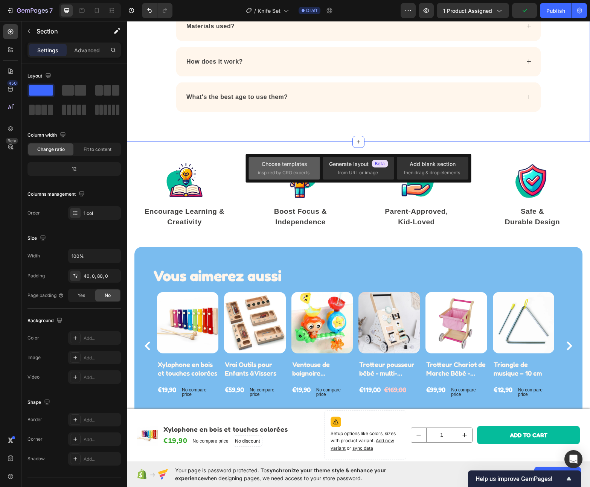
click at [284, 167] on div "Choose templates" at bounding box center [285, 164] width 46 height 8
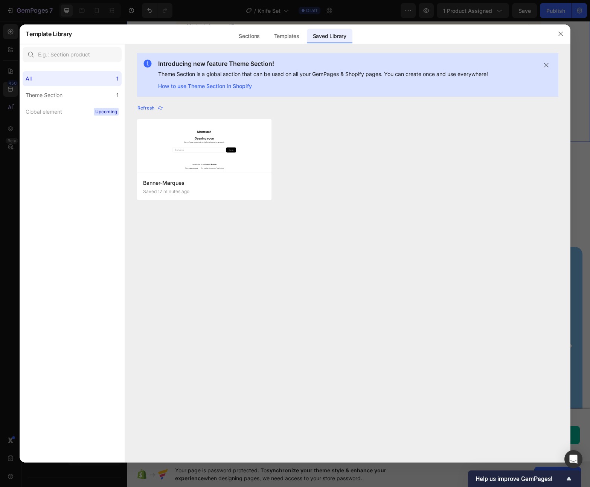
click at [338, 32] on div "Saved Library" at bounding box center [330, 36] width 46 height 15
drag, startPoint x: 558, startPoint y: 35, endPoint x: 396, endPoint y: 2, distance: 165.1
click at [558, 35] on icon "button" at bounding box center [560, 34] width 6 height 6
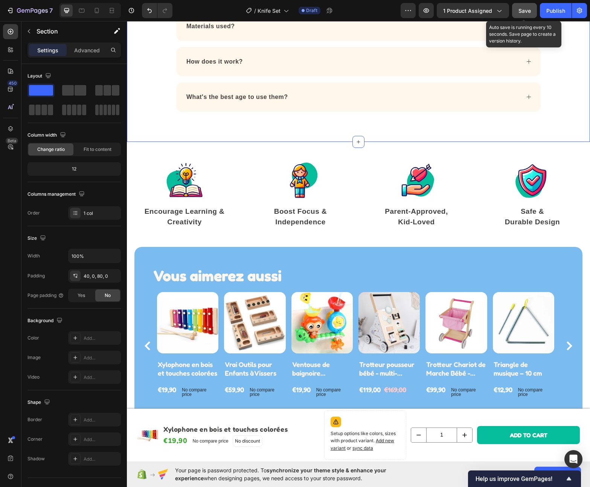
click at [515, 12] on button "Save" at bounding box center [524, 10] width 25 height 15
